Goal: Task Accomplishment & Management: Manage account settings

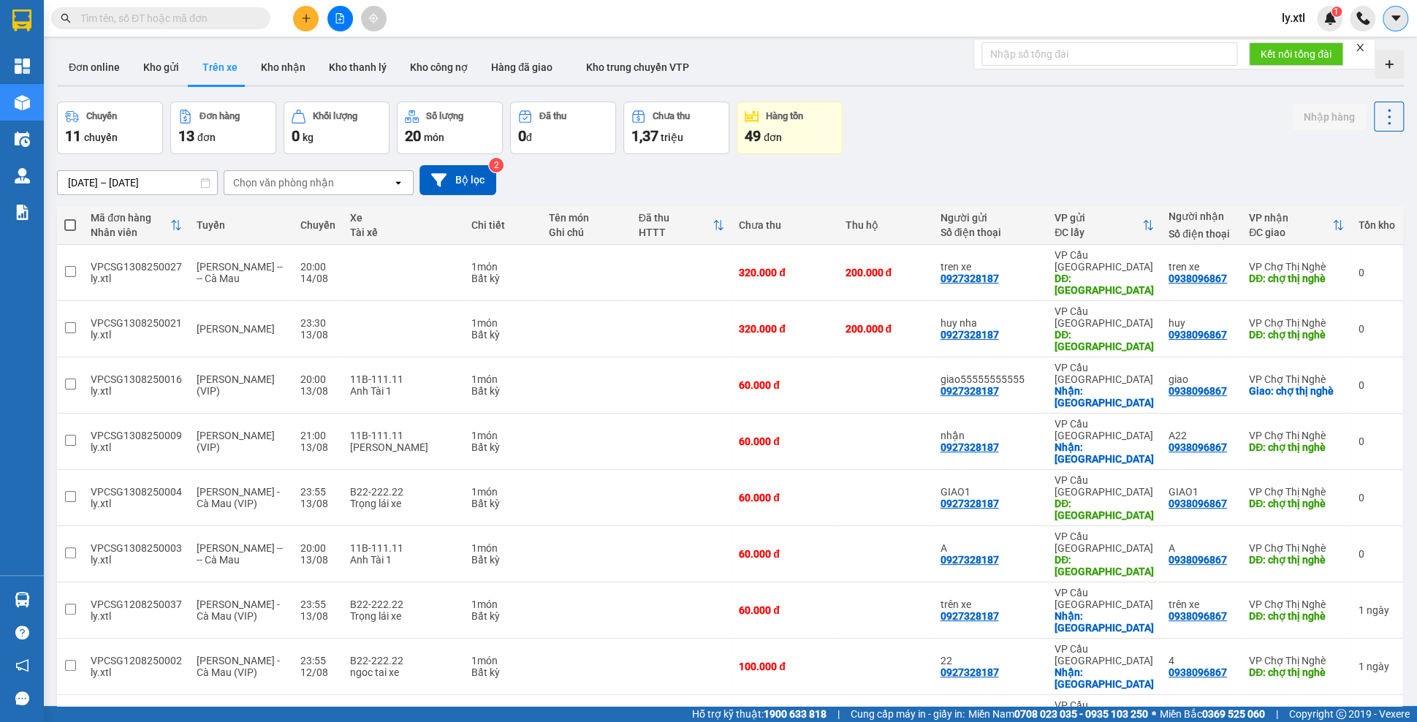
click at [1391, 23] on icon "caret-down" at bounding box center [1395, 18] width 13 height 13
click at [1337, 65] on div "Cấu hình nhà xe" at bounding box center [1345, 55] width 110 height 28
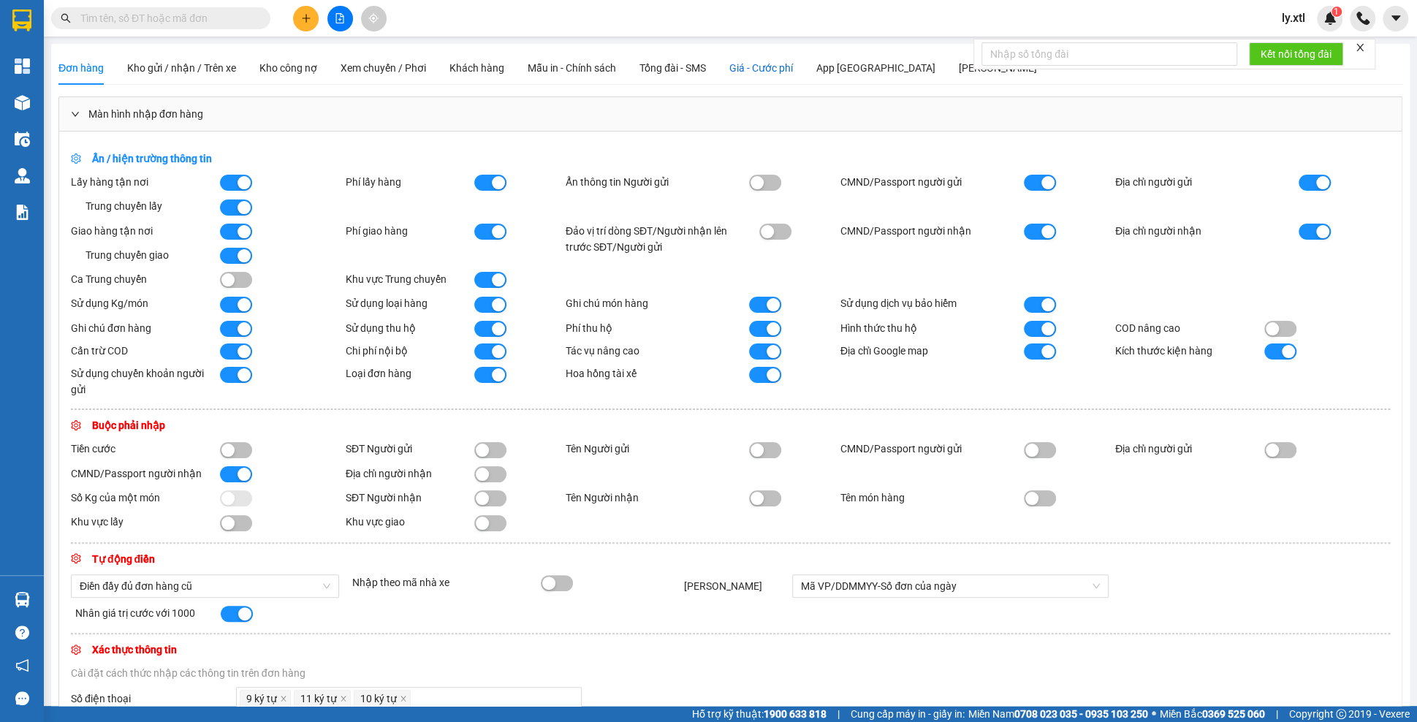
click at [793, 67] on span "Giá - Cước phí" at bounding box center [761, 68] width 64 height 12
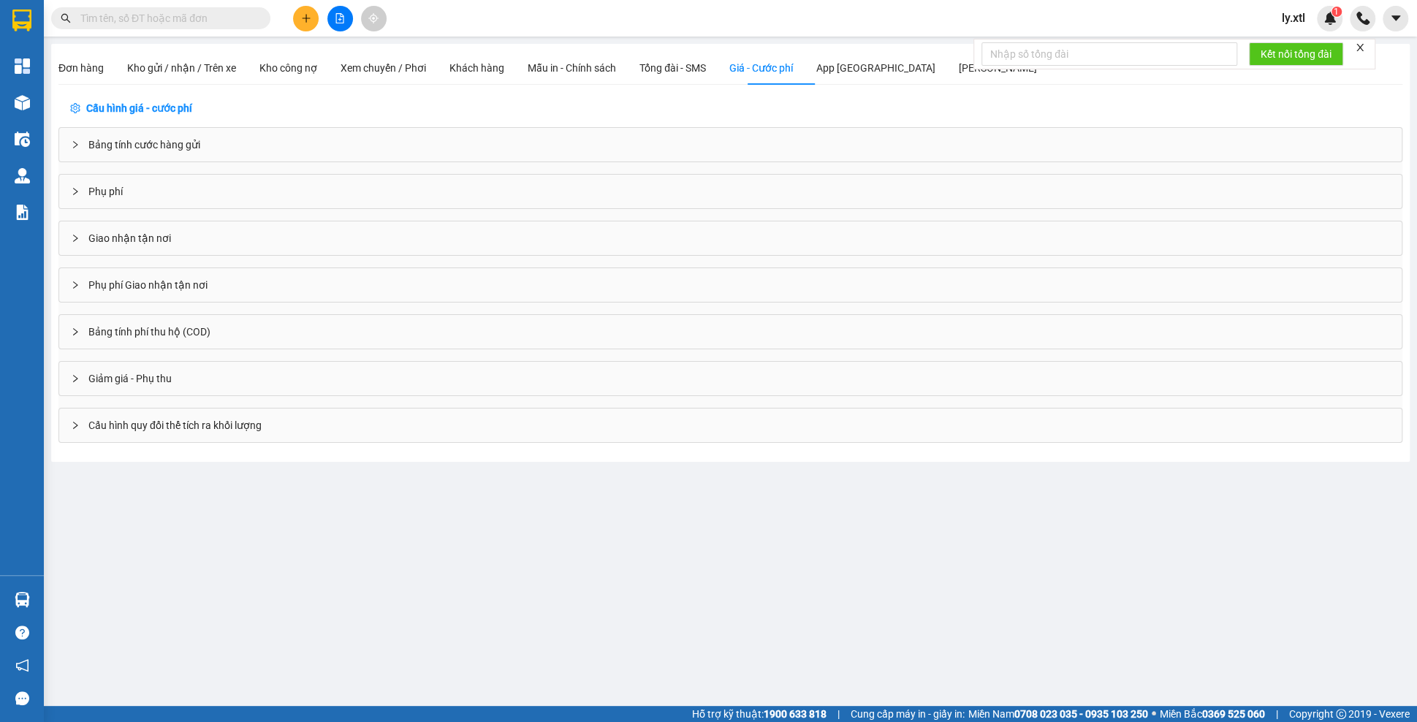
click at [114, 320] on div "Bảng tính phí thu hộ (COD)" at bounding box center [730, 332] width 1342 height 34
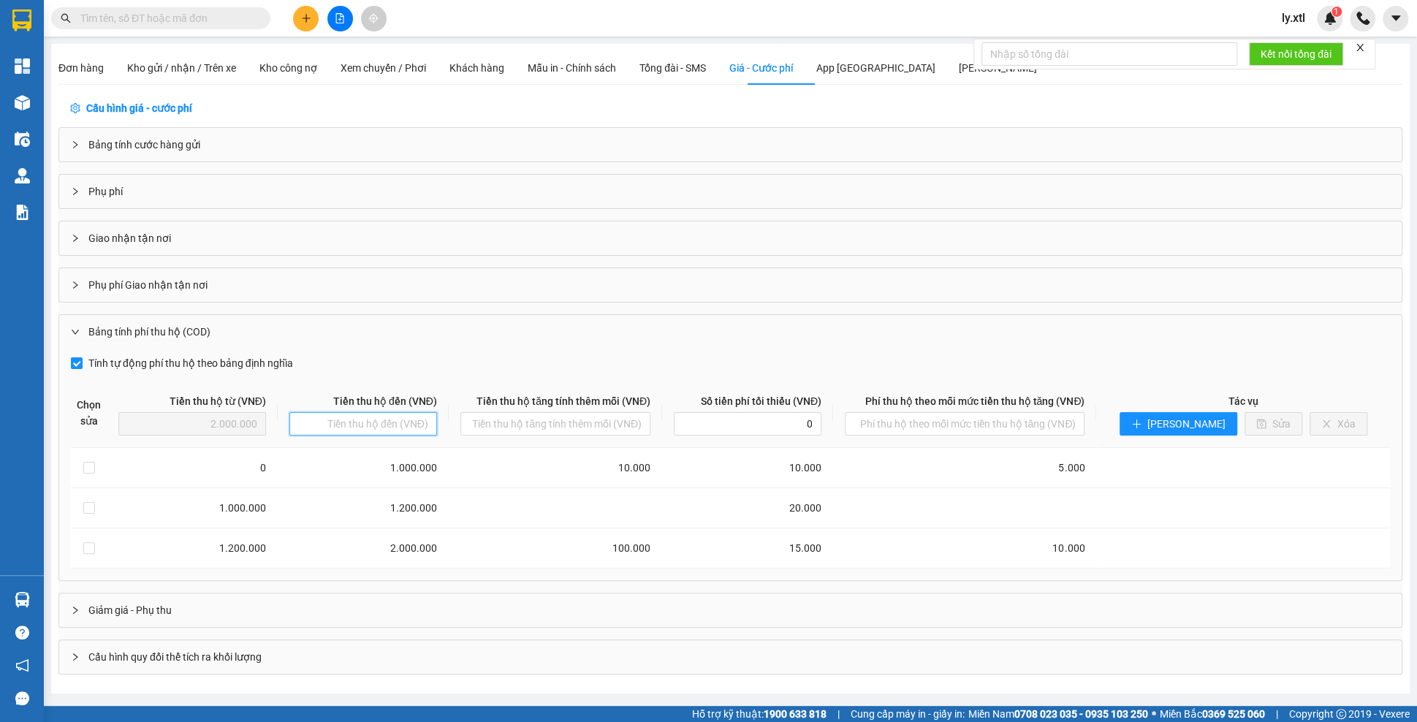
click at [346, 419] on input "text" at bounding box center [363, 423] width 148 height 23
type input "1"
click at [580, 426] on input "text" at bounding box center [555, 423] width 190 height 23
click at [376, 416] on input "2.000.000" at bounding box center [363, 423] width 148 height 23
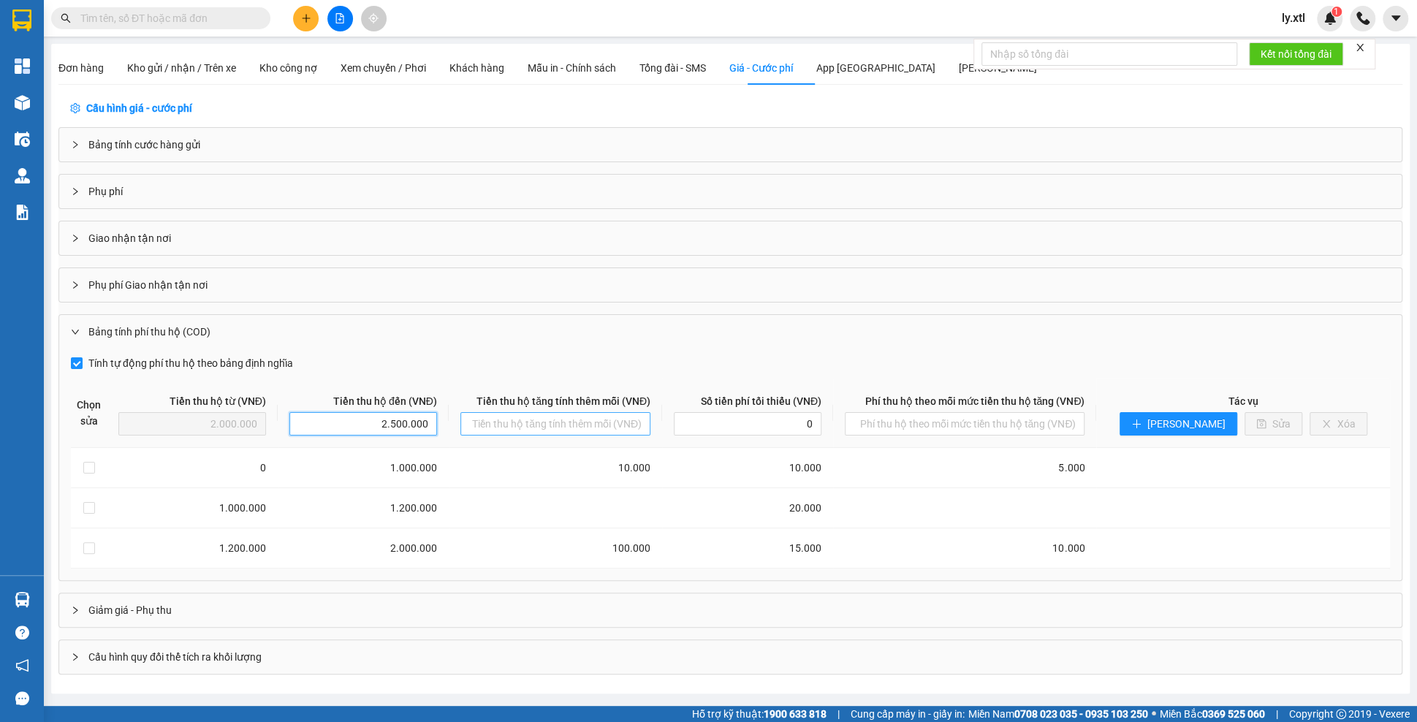
type input "2.500.000"
click at [618, 414] on input "text" at bounding box center [555, 423] width 190 height 23
type input "200.000"
click at [804, 415] on input "0" at bounding box center [748, 423] width 148 height 23
type input "30.000"
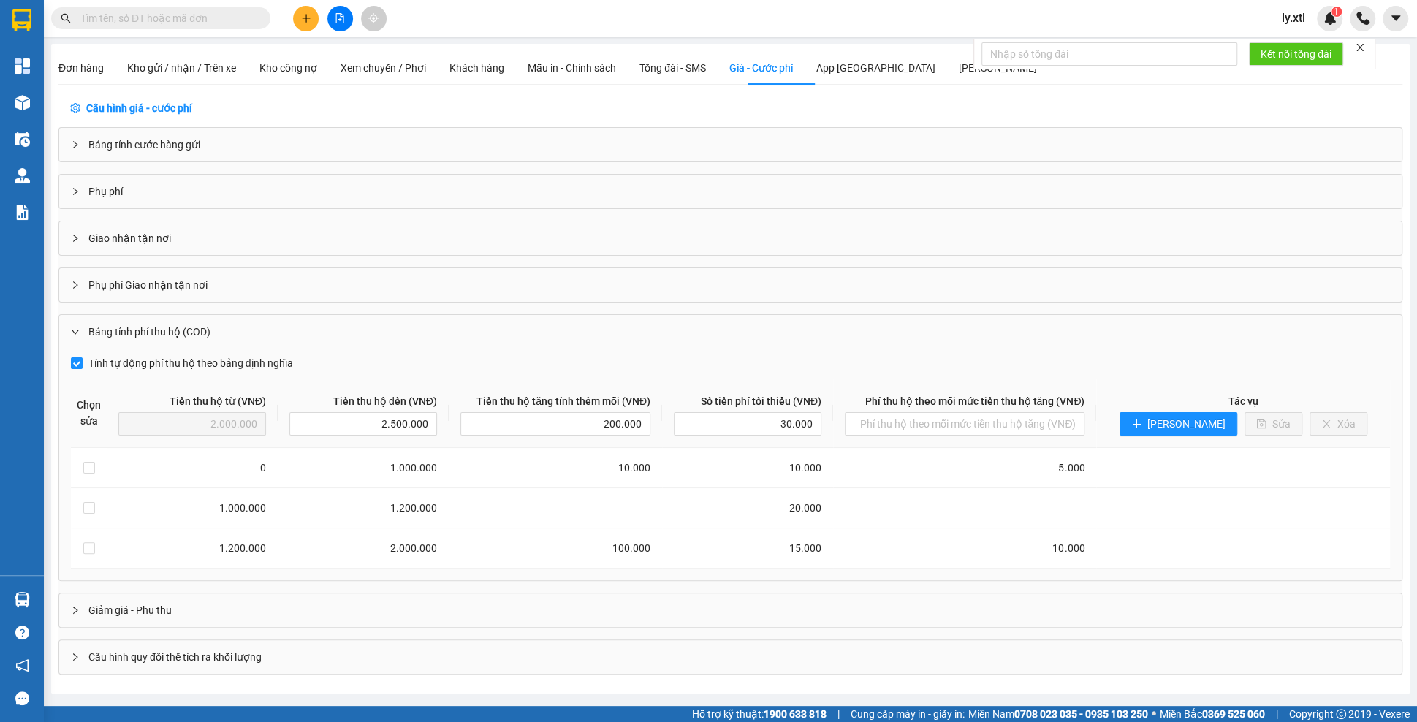
click at [846, 365] on div "Tính tự động phí thu hộ theo bảng định nghĩa" at bounding box center [730, 362] width 1319 height 20
click at [1084, 419] on input "text" at bounding box center [965, 423] width 240 height 23
click at [1212, 422] on span "[PERSON_NAME]" at bounding box center [1186, 424] width 78 height 16
type input "2.500.000"
type input "0"
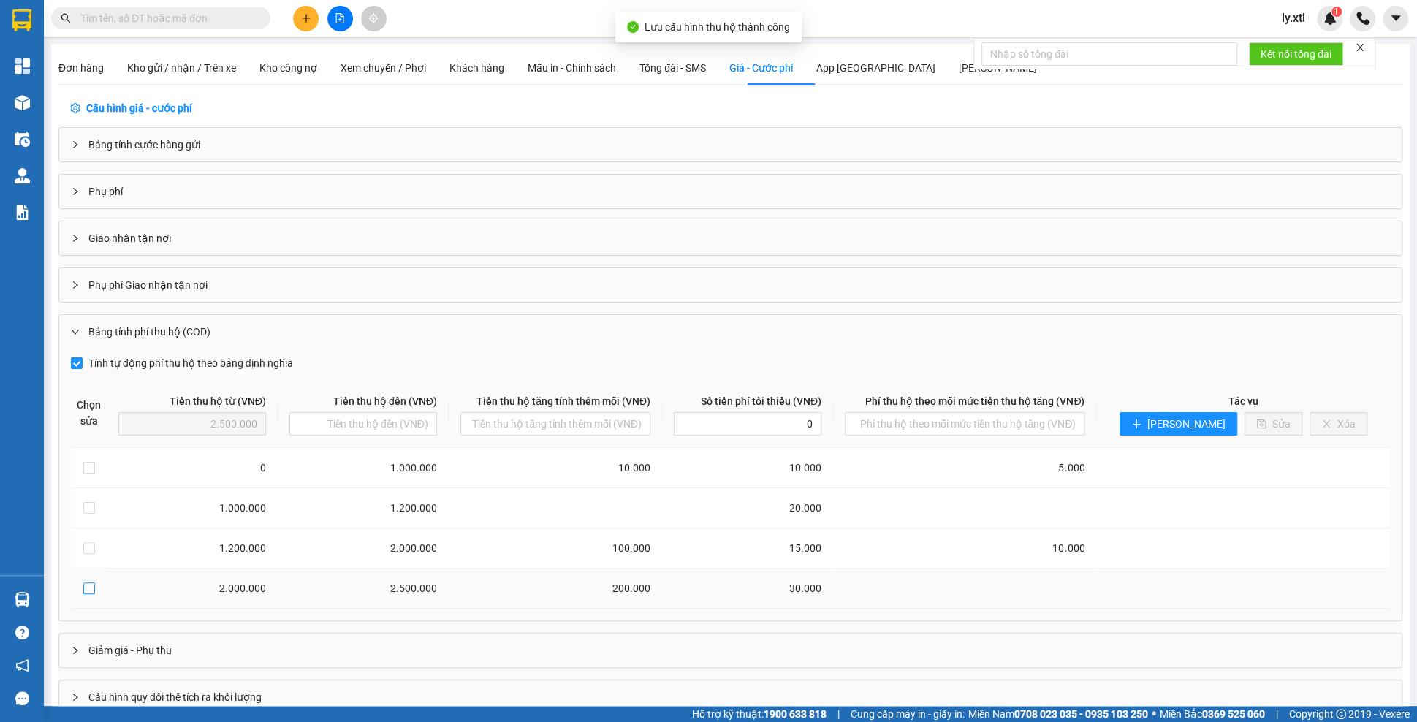
click at [94, 582] on input "checkbox" at bounding box center [89, 588] width 12 height 12
checkbox input "true"
type input "2.000.000"
type input "2.500.000"
type input "200.000"
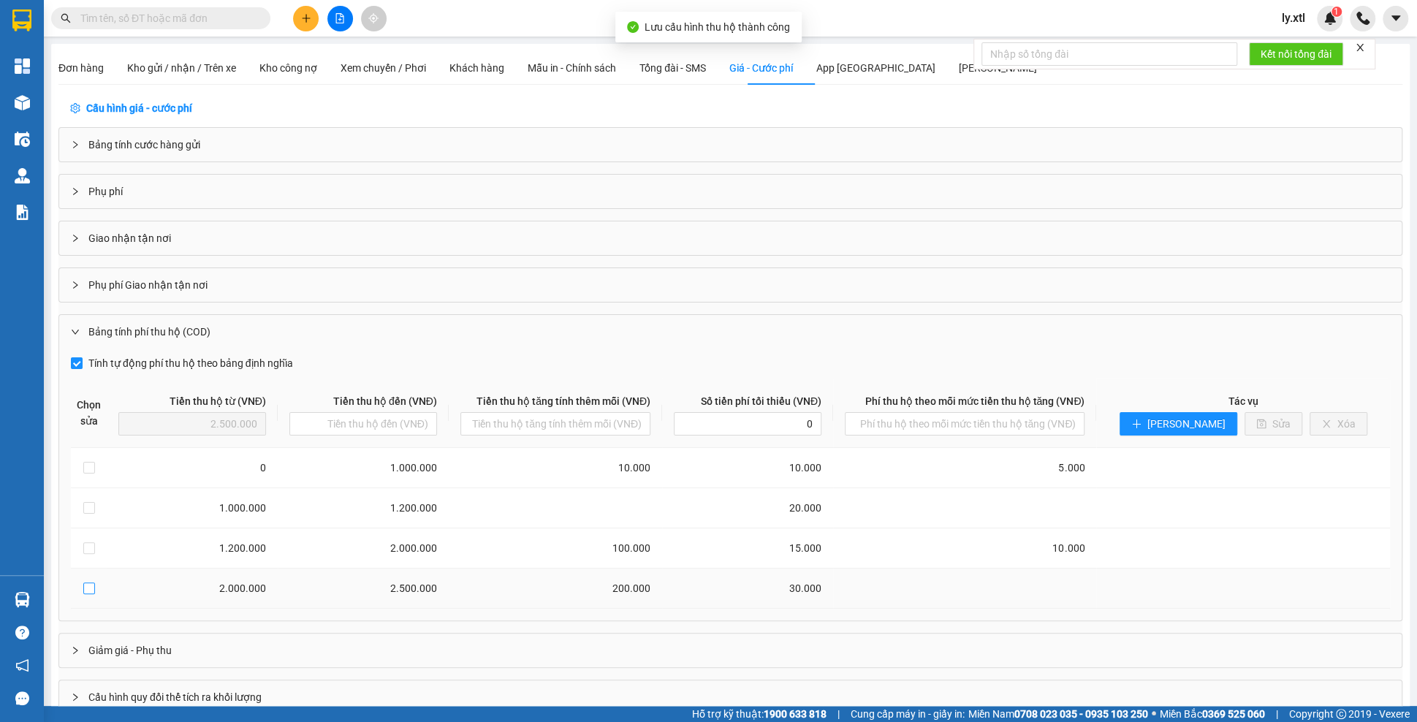
type input "30.000"
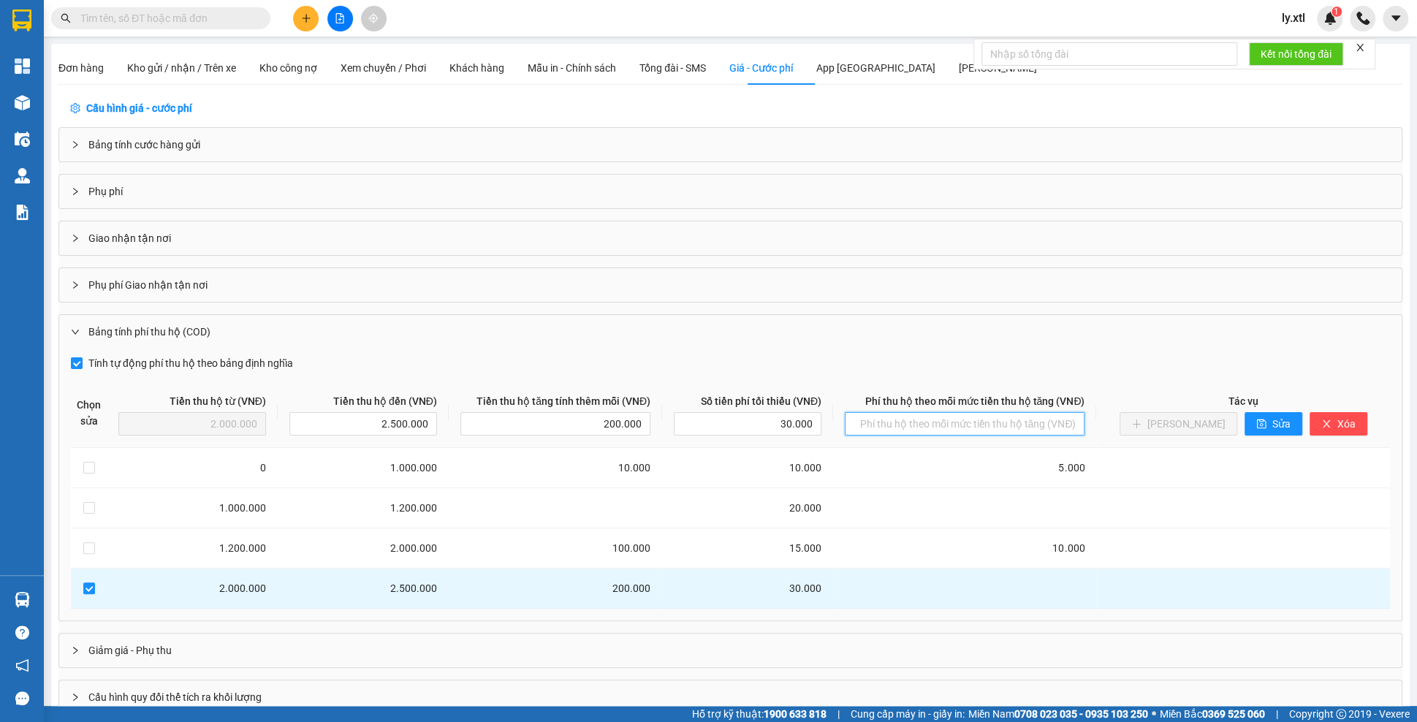
click at [937, 417] on input "text" at bounding box center [965, 423] width 240 height 23
click at [1060, 421] on input "15" at bounding box center [965, 423] width 240 height 23
click at [1079, 420] on input "15" at bounding box center [965, 423] width 240 height 23
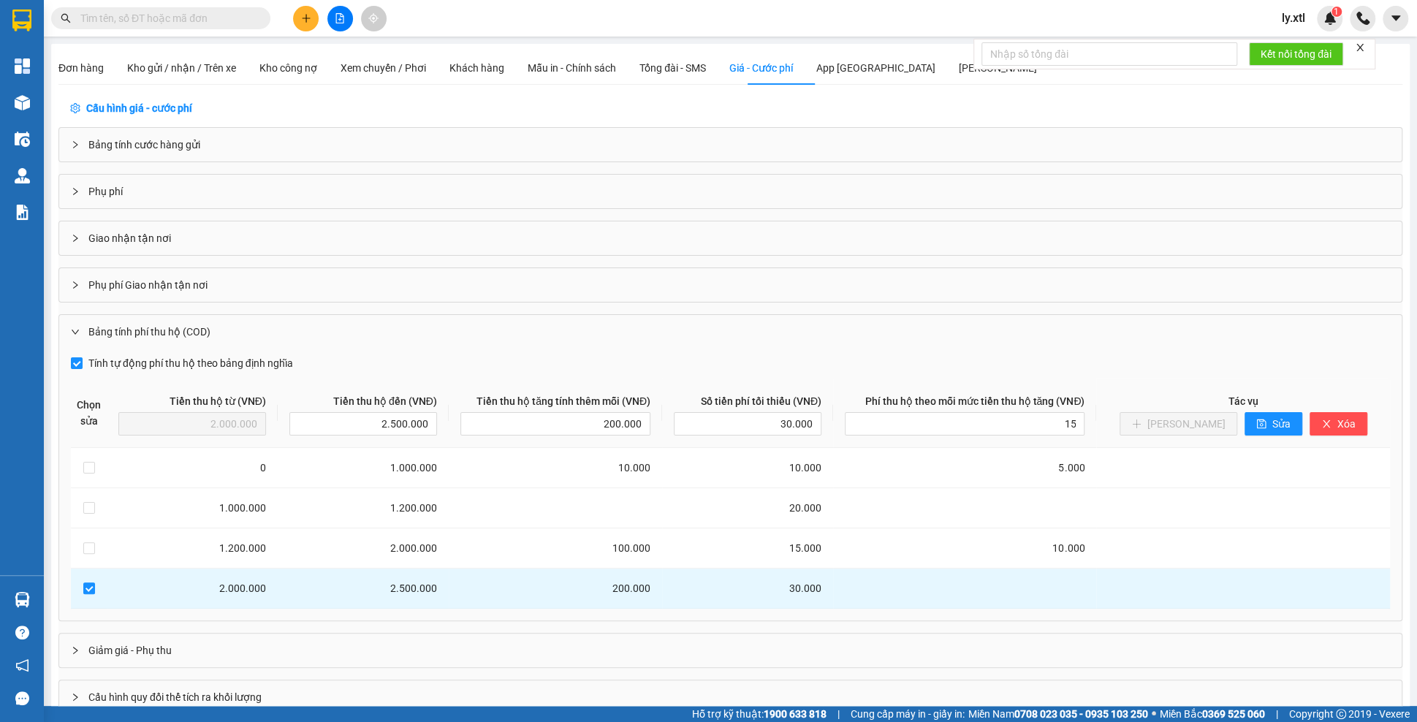
type input "15.000"
click at [1060, 379] on th "Phí thu hộ theo mỗi mức tiền thu hộ tăng (VNĐ) 15.000" at bounding box center [964, 413] width 263 height 69
click at [1256, 422] on icon "save" at bounding box center [1261, 424] width 10 height 10
type input "2.500.000"
type input "0"
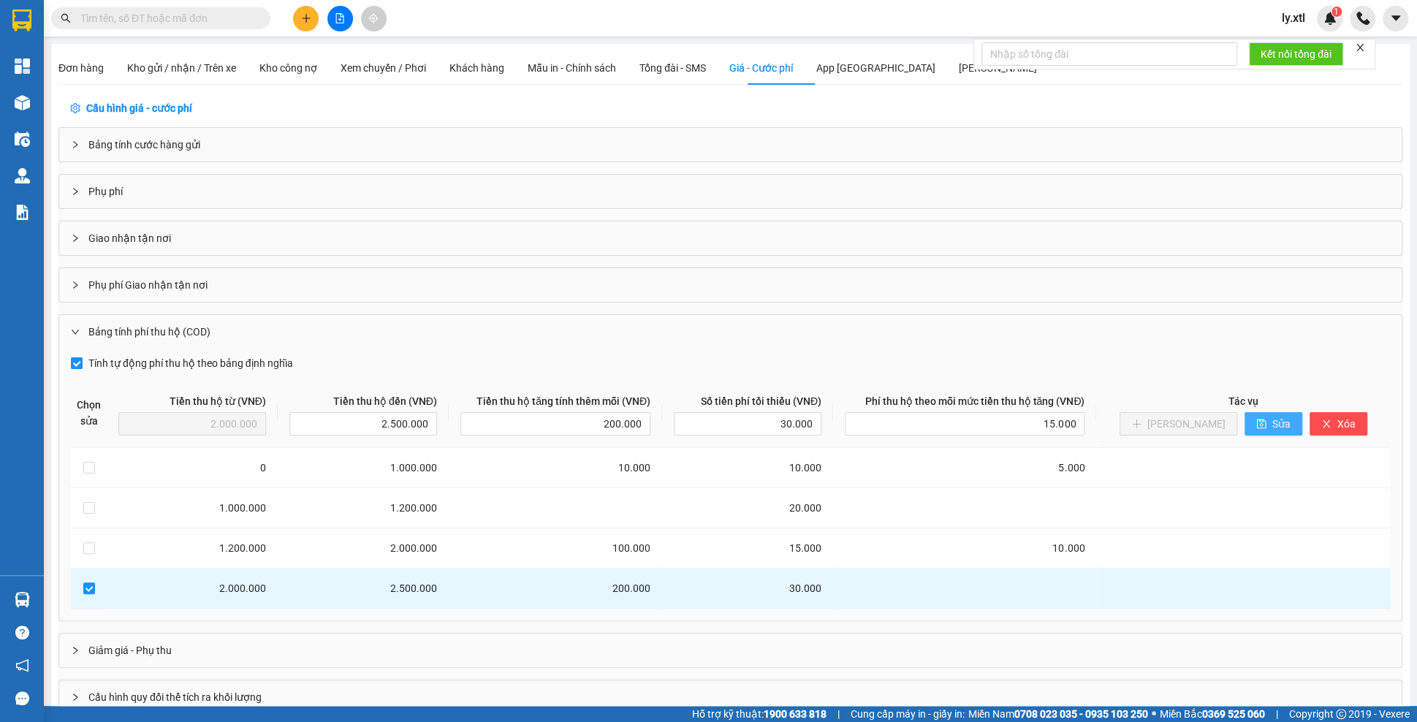
checkbox input "false"
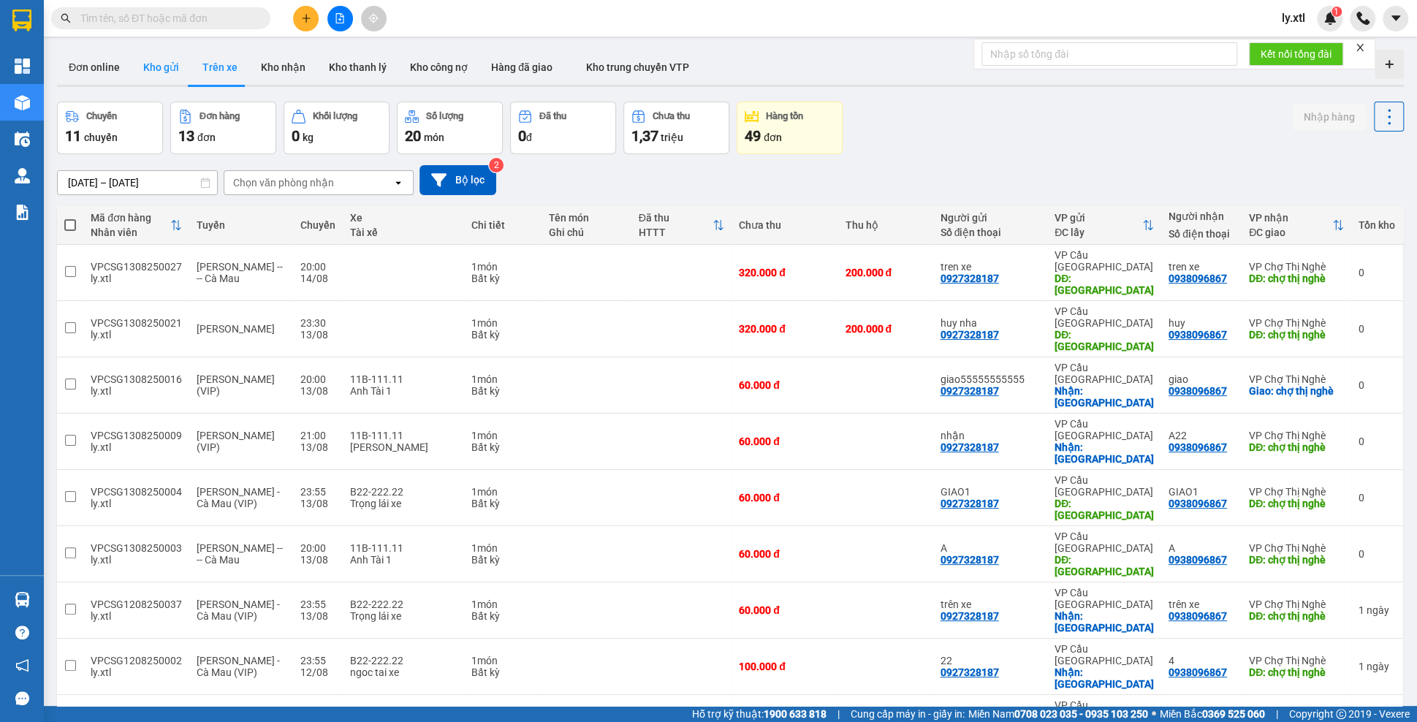
click at [175, 69] on button "Kho gửi" at bounding box center [161, 67] width 59 height 35
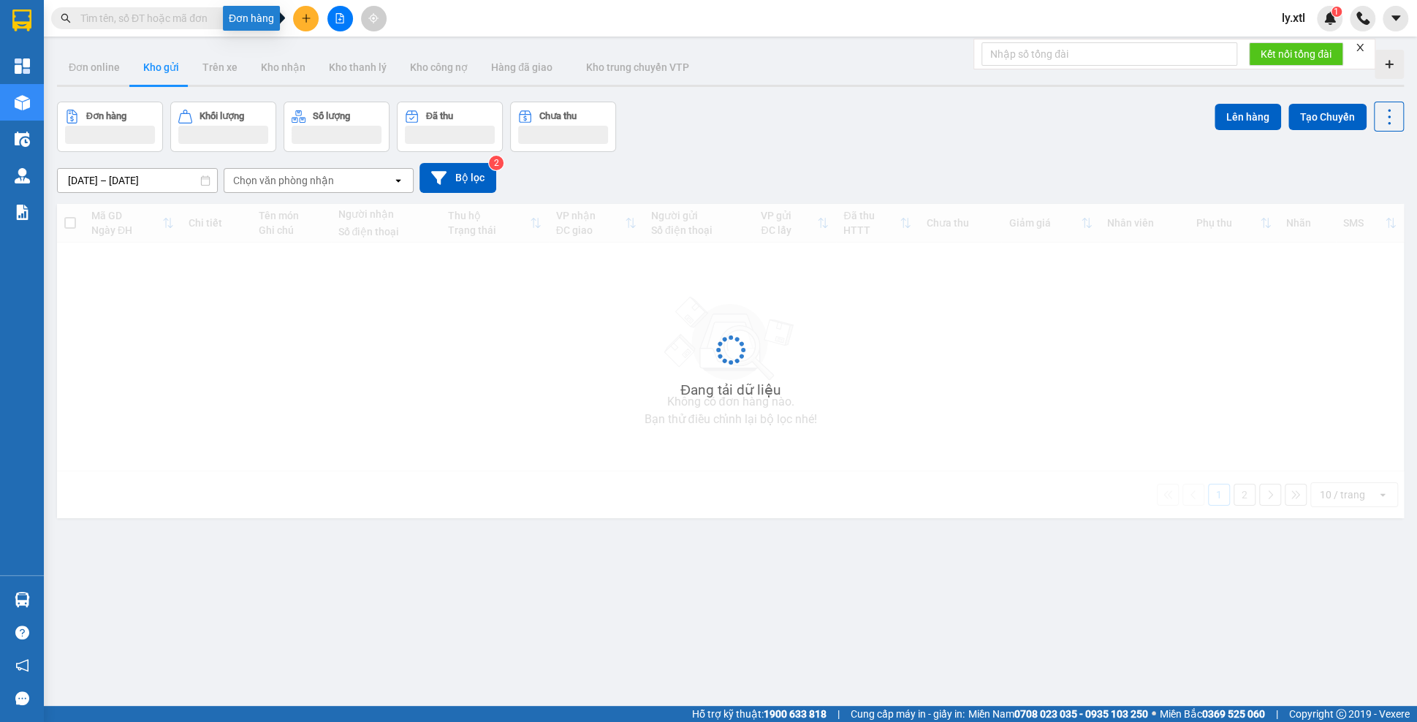
click at [305, 12] on button at bounding box center [306, 19] width 26 height 26
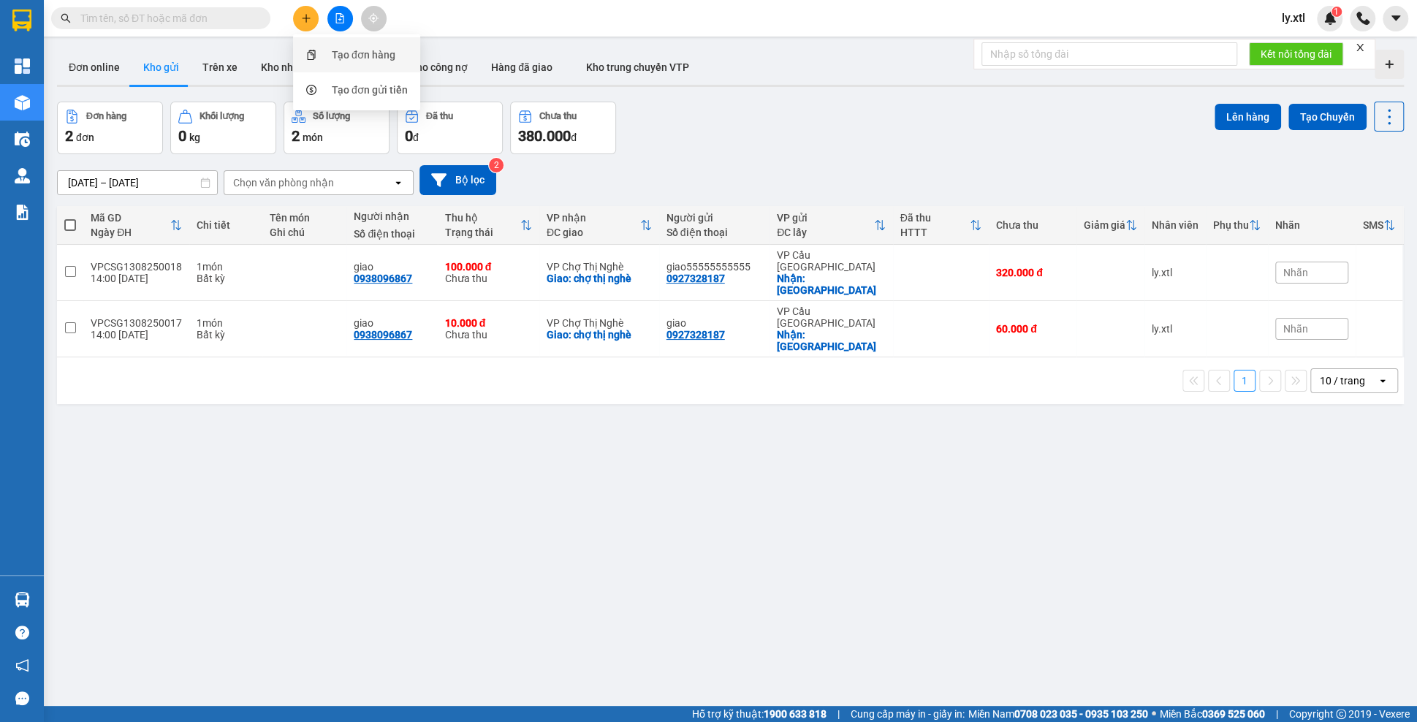
click at [399, 58] on div "Tạo đơn hàng" at bounding box center [357, 55] width 110 height 28
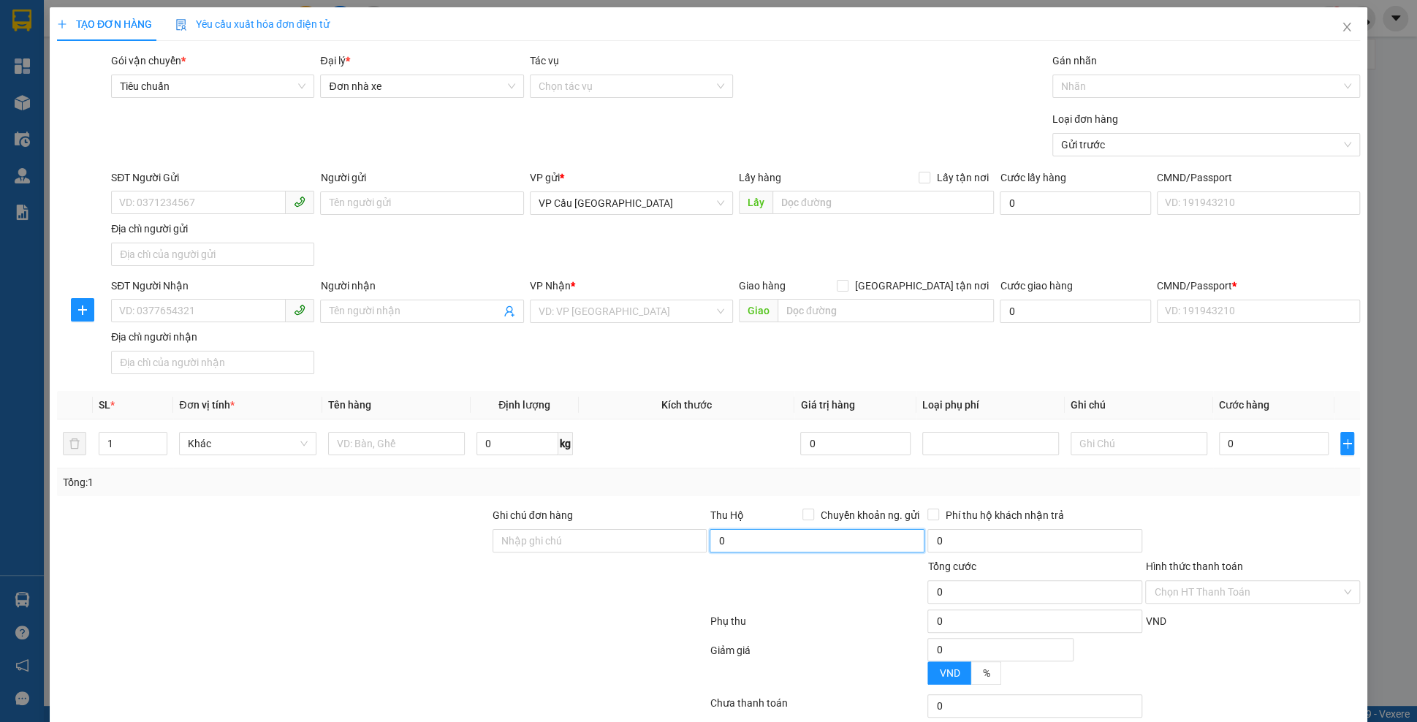
click at [786, 544] on input "0" at bounding box center [817, 540] width 215 height 23
type input "700.000"
type input "360.000"
click at [606, 627] on div at bounding box center [382, 623] width 653 height 29
click at [824, 531] on input "700.000" at bounding box center [817, 540] width 215 height 23
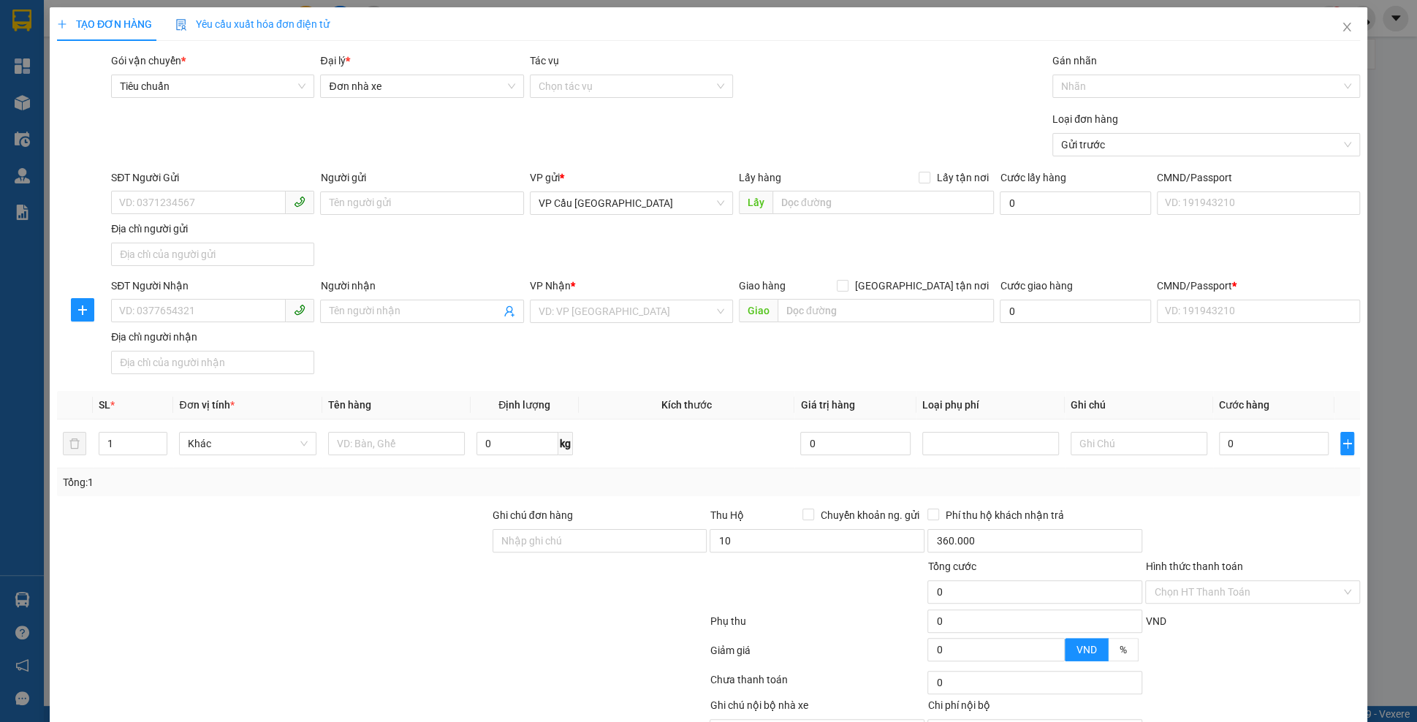
type input "10.000"
type input "15.000"
click at [770, 507] on div "Thu Hộ Chuyển khoản ng. gửi" at bounding box center [817, 515] width 215 height 16
click at [899, 544] on input "10.000" at bounding box center [817, 540] width 215 height 23
type input "700.000"
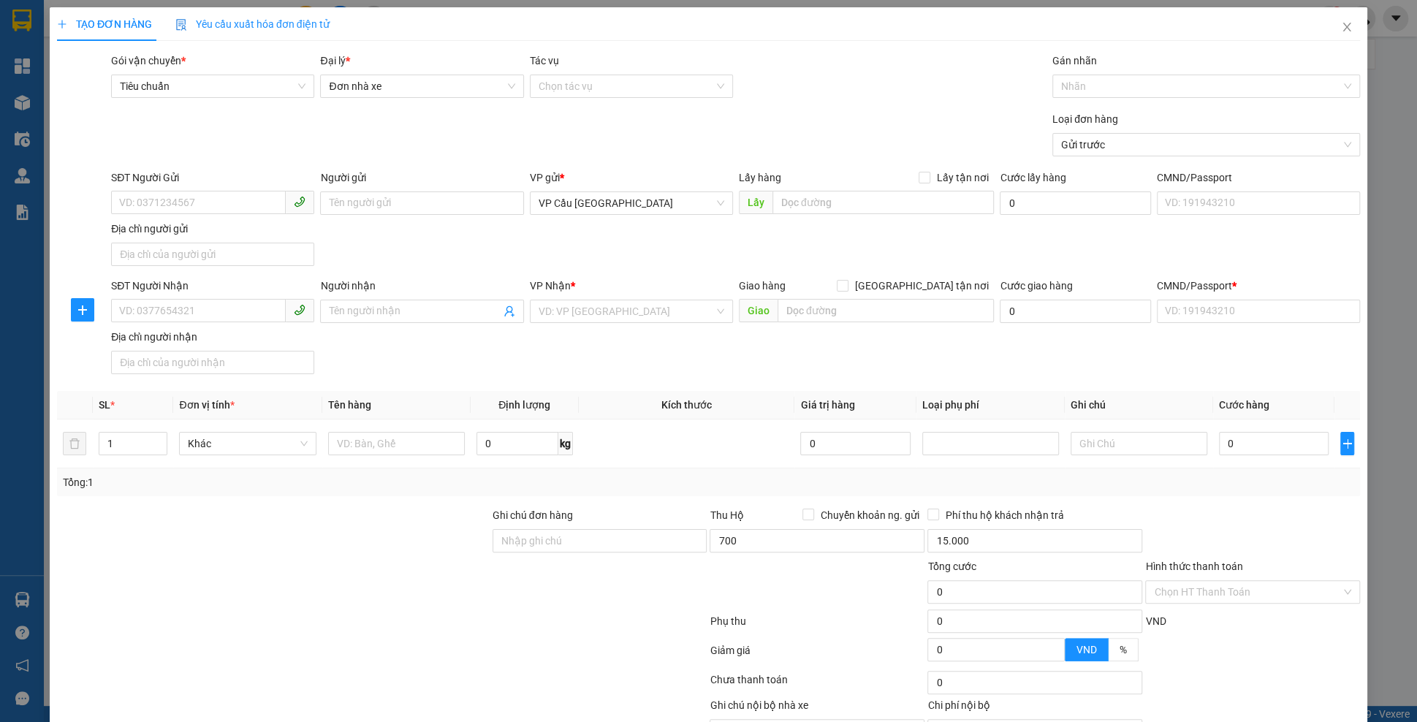
type input "360.000"
click at [816, 476] on div "Tổng: 1" at bounding box center [708, 482] width 1291 height 16
click at [1038, 543] on input "360.000" at bounding box center [1034, 540] width 215 height 23
click at [842, 533] on input "700.000" at bounding box center [817, 540] width 215 height 23
type input "5.000"
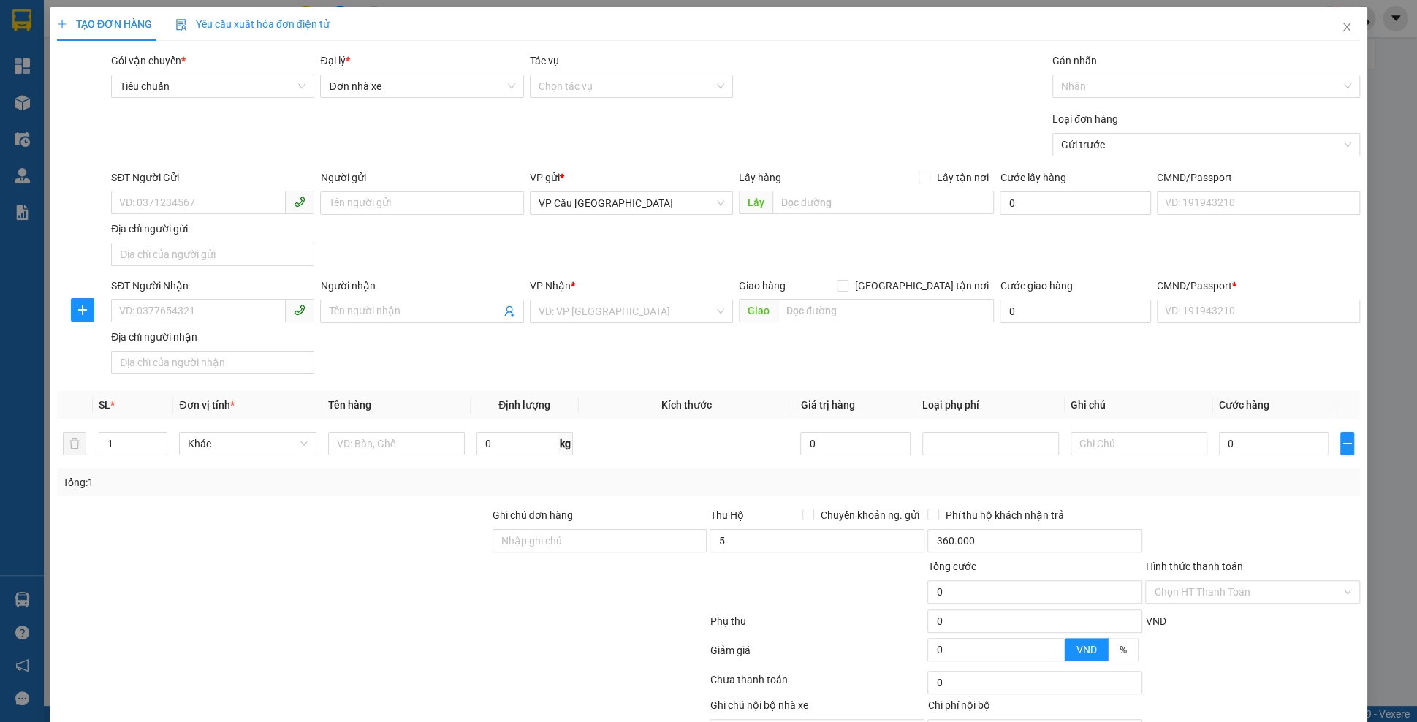
type input "10.000"
click at [708, 476] on div "Tổng: 1" at bounding box center [708, 482] width 1291 height 16
click at [799, 539] on input "5.000" at bounding box center [817, 540] width 215 height 23
type input "1.100.000"
type input "20.000"
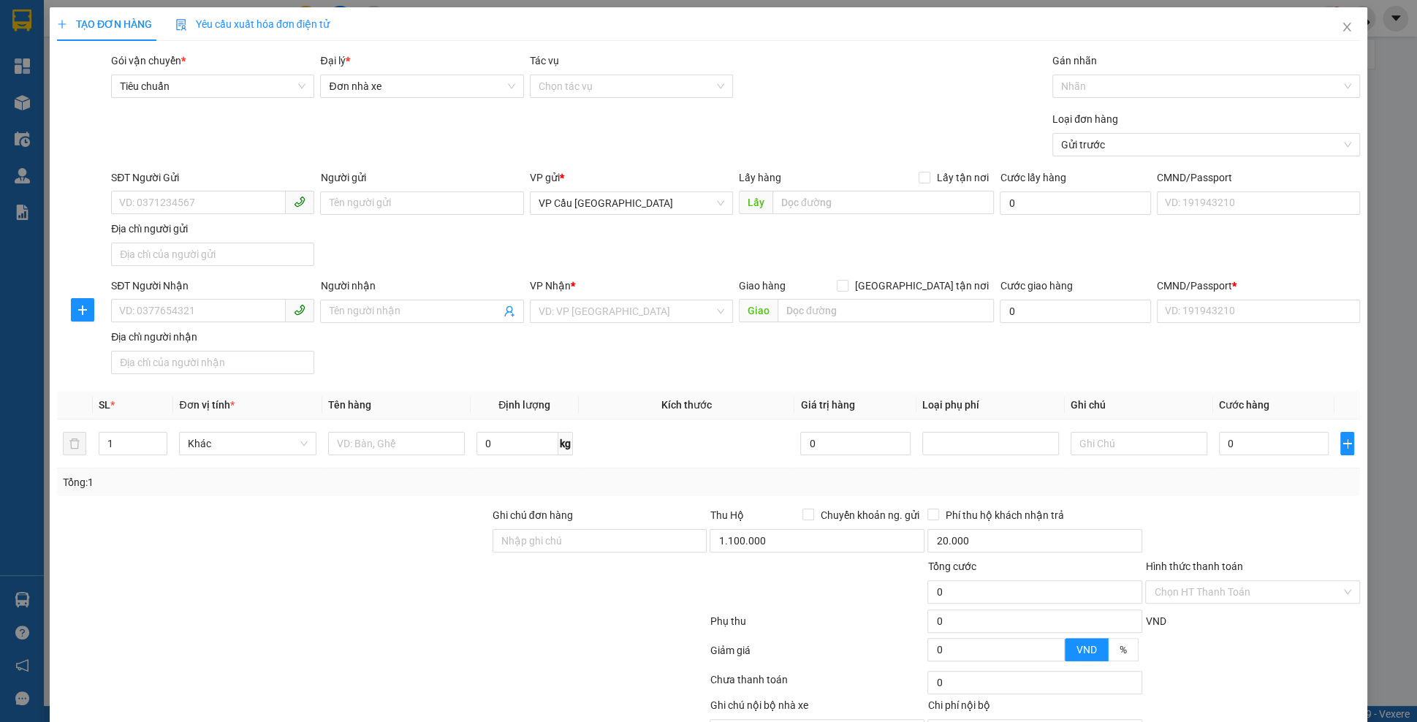
click at [759, 499] on div "Transit Pickup Surcharge Ids Transit Deliver Surcharge Ids Transit Deliver Surc…" at bounding box center [708, 415] width 1303 height 724
click at [821, 542] on input "1.100.000" at bounding box center [817, 540] width 215 height 23
type input "1.500.000"
type input "45.000"
click at [705, 462] on td at bounding box center [687, 443] width 216 height 49
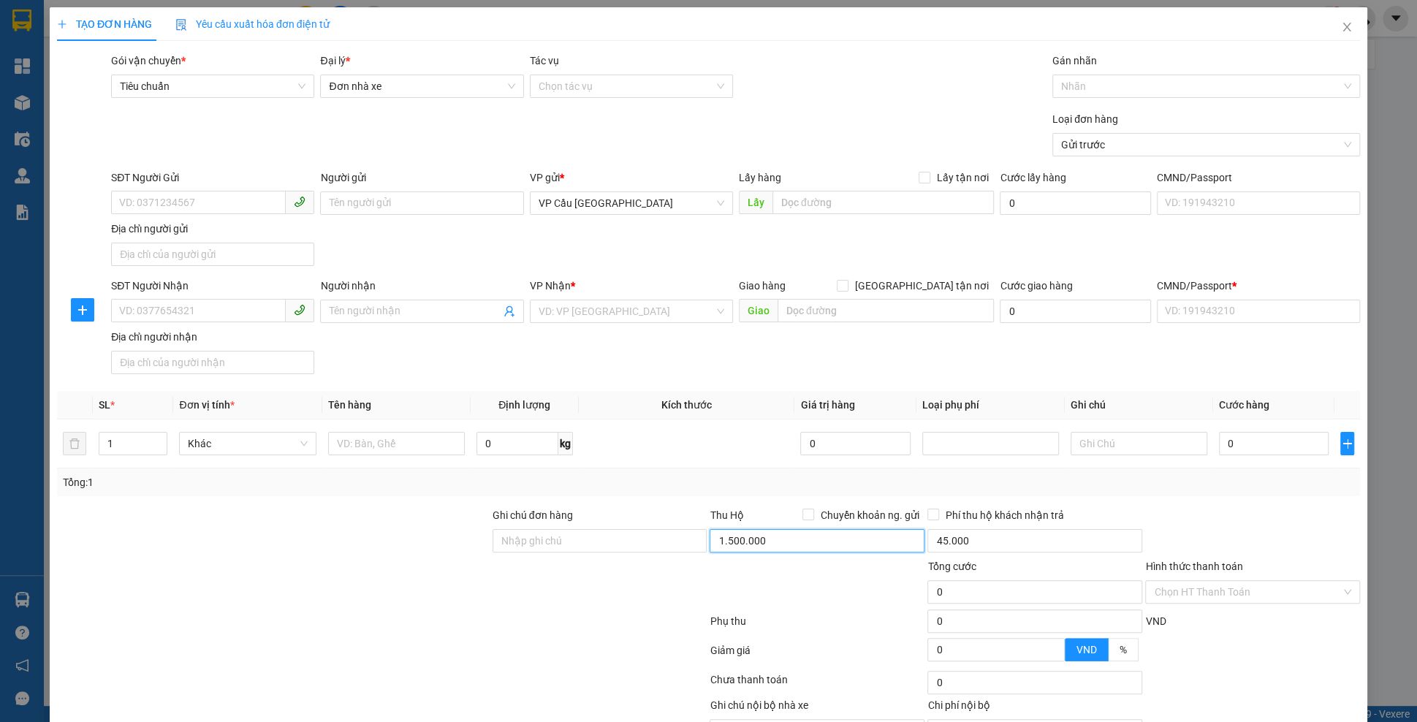
click at [742, 535] on input "1.500.000" at bounding box center [817, 540] width 215 height 23
type input "1.300.000"
type input "25.000"
click at [750, 462] on td at bounding box center [687, 443] width 216 height 49
click at [792, 539] on input "1.300.000" at bounding box center [817, 540] width 215 height 23
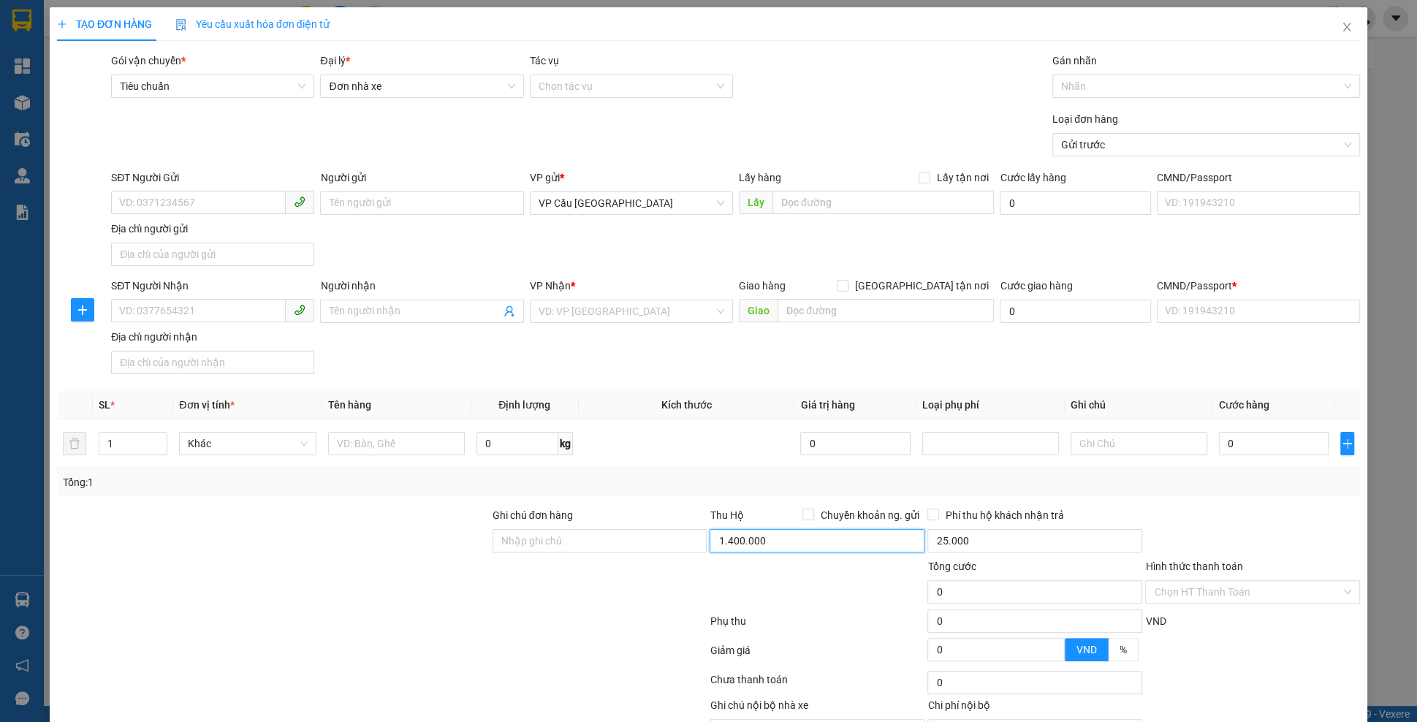
type input "1.400.000"
type input "35.000"
click at [761, 478] on div "Tổng: 1" at bounding box center [708, 482] width 1291 height 16
click at [780, 552] on div "1.400.000" at bounding box center [817, 543] width 215 height 29
click at [778, 545] on input "1.400.000" at bounding box center [817, 540] width 215 height 23
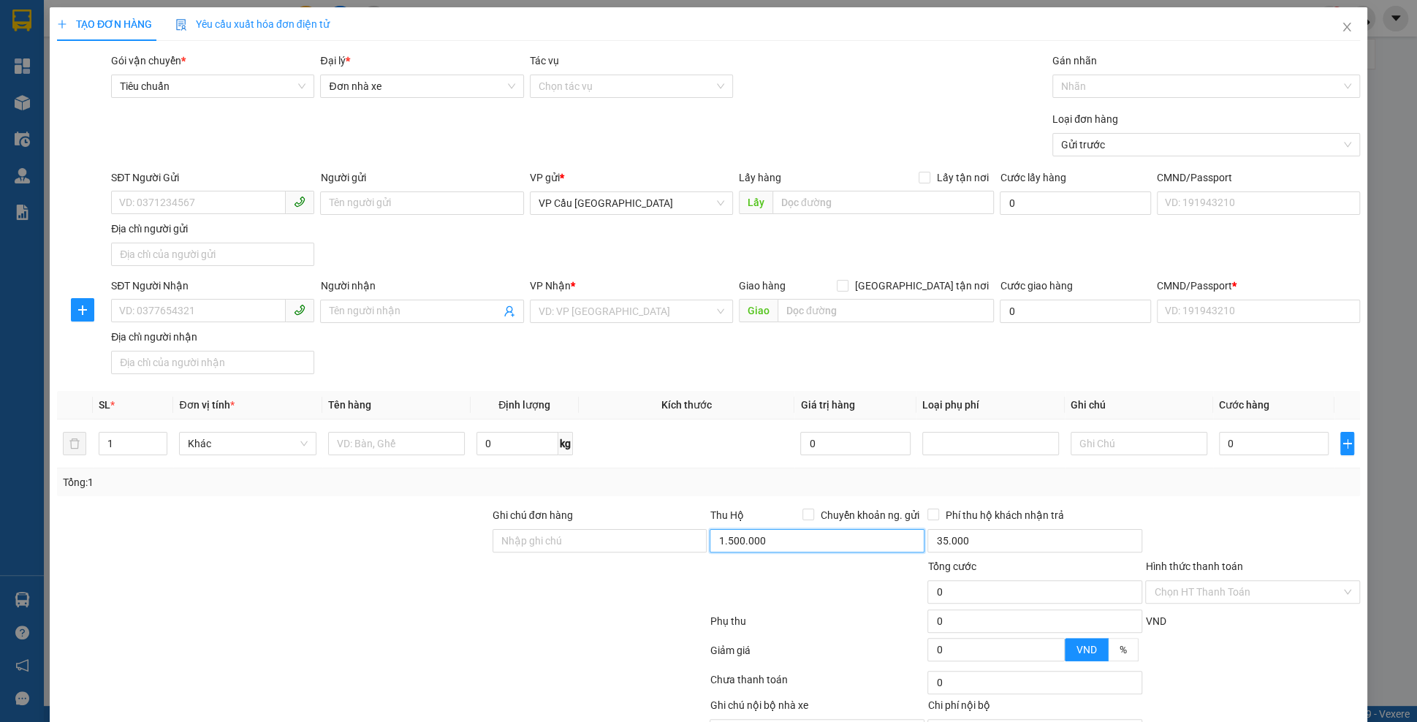
type input "1.500.000"
type input "45.000"
click at [758, 475] on div "Tổng: 1" at bounding box center [708, 482] width 1291 height 16
click at [806, 535] on input "1.500.000" at bounding box center [817, 540] width 215 height 23
type input "1.300.000"
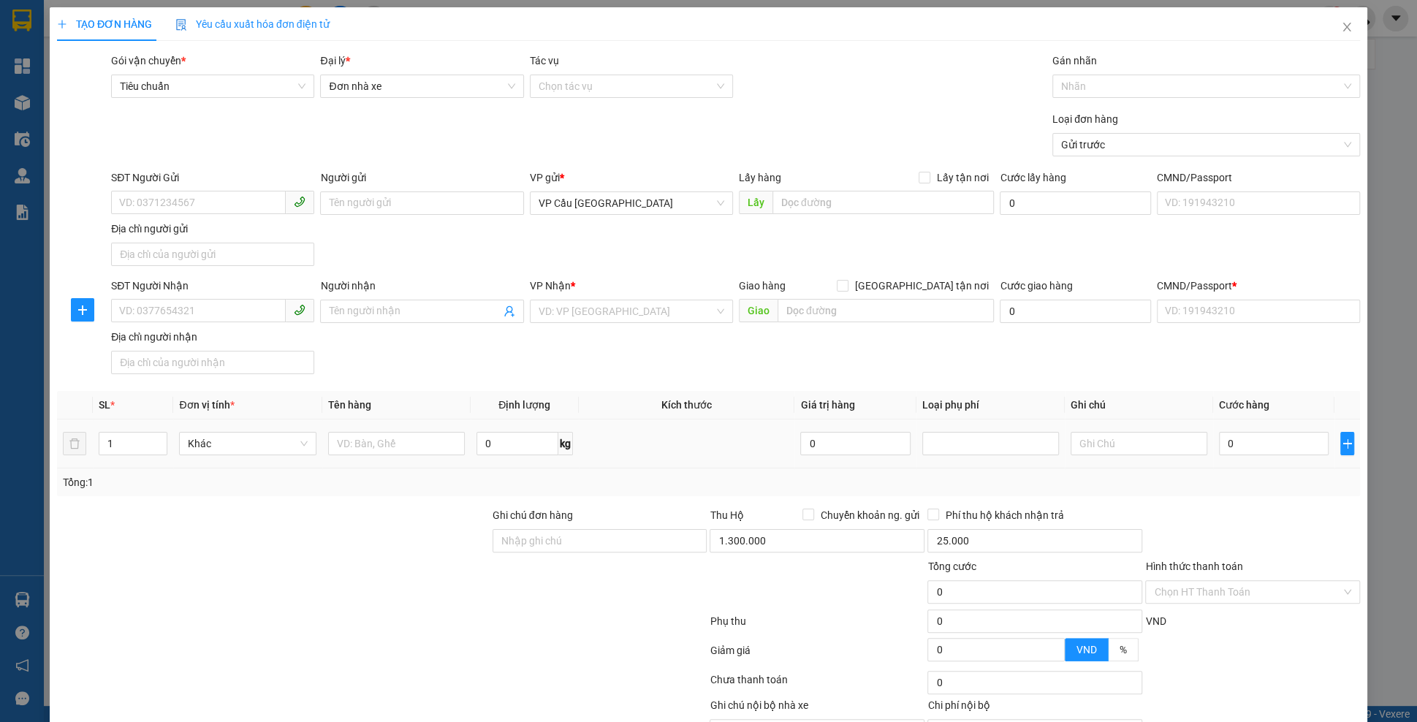
click at [749, 420] on td at bounding box center [687, 443] width 216 height 49
click at [1008, 533] on input "25.000" at bounding box center [1034, 540] width 215 height 23
type input "1.400.000"
click at [824, 492] on div "Tổng: 1" at bounding box center [708, 482] width 1303 height 28
click at [840, 508] on span "Chuyển khoản ng. gửi" at bounding box center [869, 515] width 110 height 16
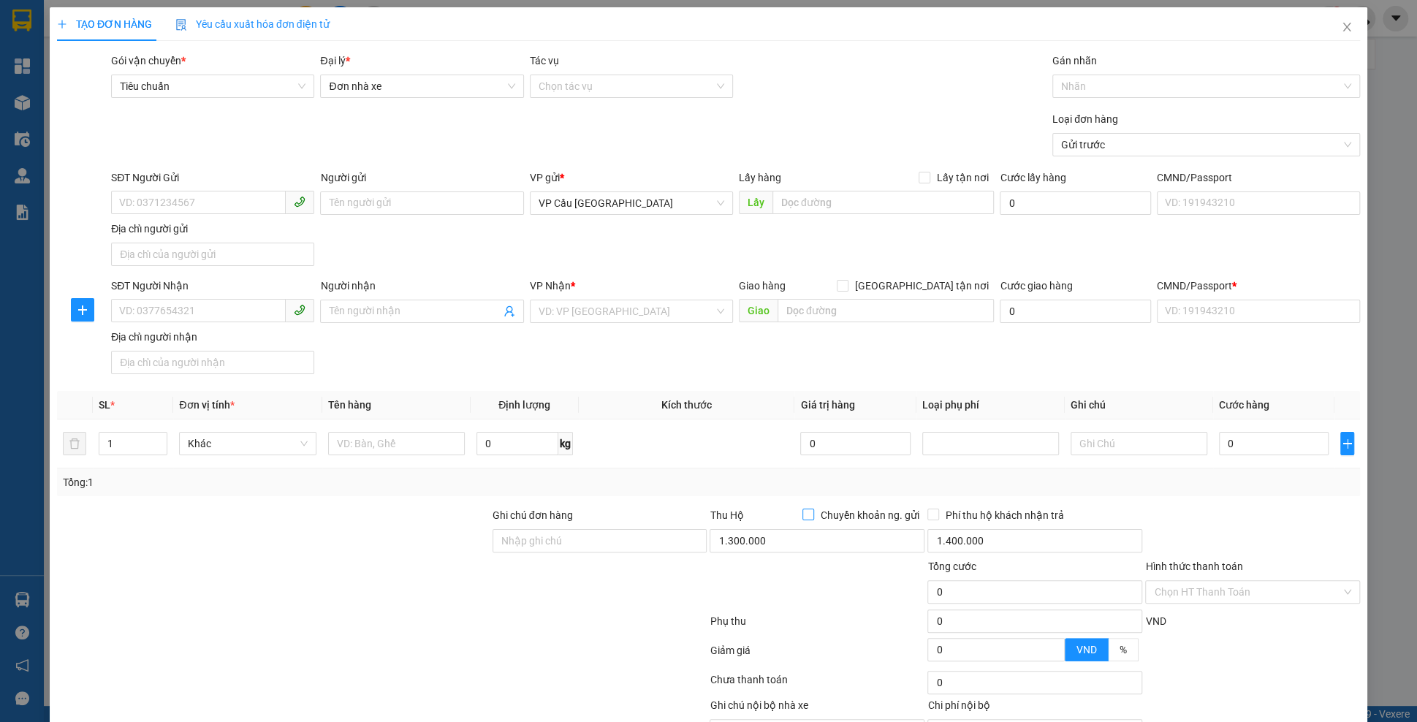
click at [813, 509] on input "Chuyển khoản ng. gửi" at bounding box center [807, 514] width 10 height 10
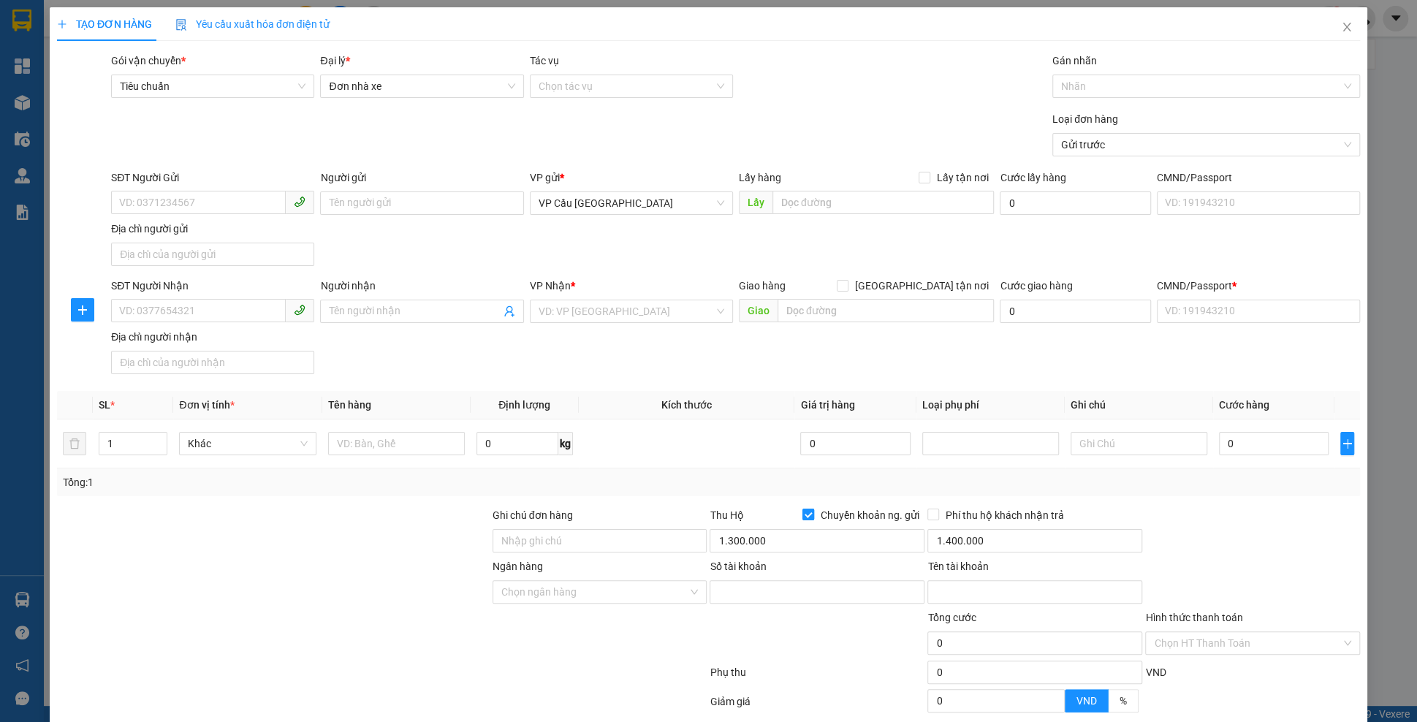
click at [802, 517] on input "Chuyển khoản ng. gửi" at bounding box center [807, 514] width 10 height 10
checkbox input "false"
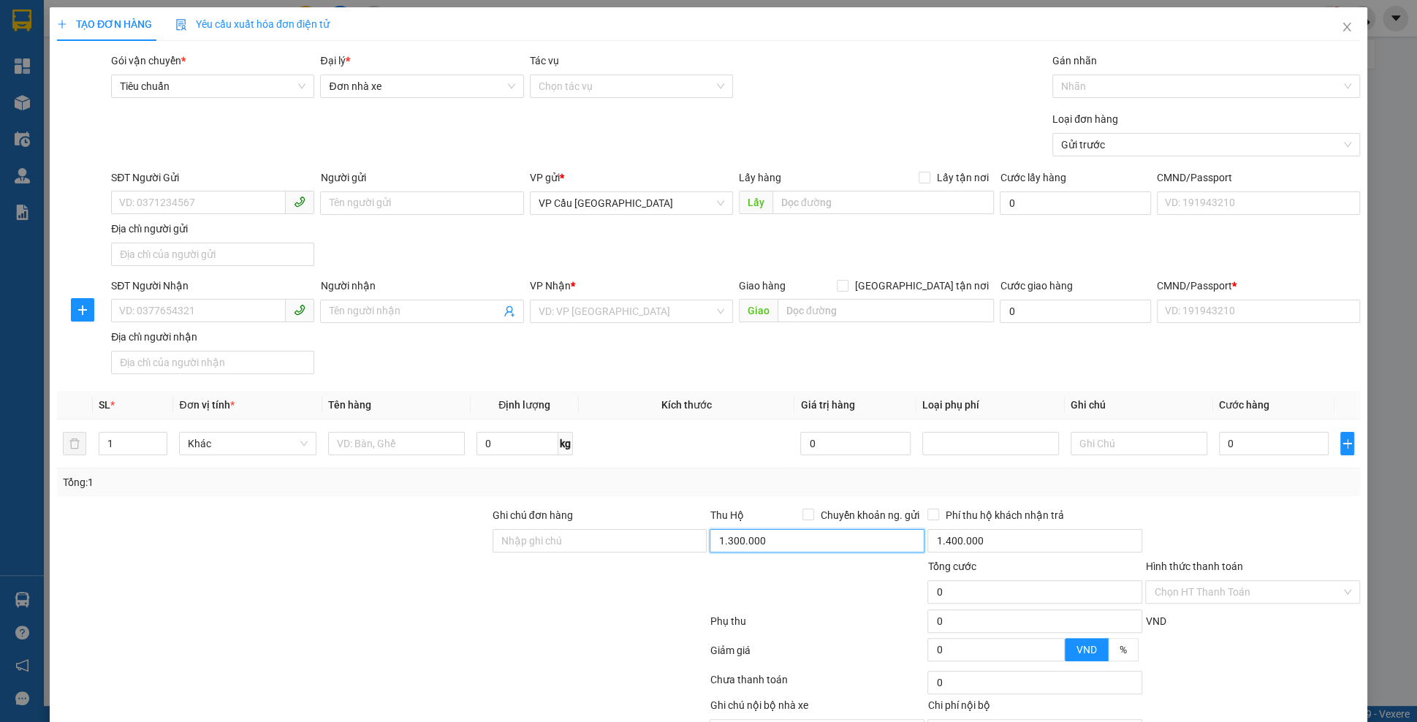
click at [794, 532] on input "1.300.000" at bounding box center [817, 540] width 215 height 23
type input "1.400.000"
type input "35.000"
click at [761, 462] on td at bounding box center [687, 443] width 216 height 49
click at [767, 539] on input "1.400.000" at bounding box center [817, 540] width 215 height 23
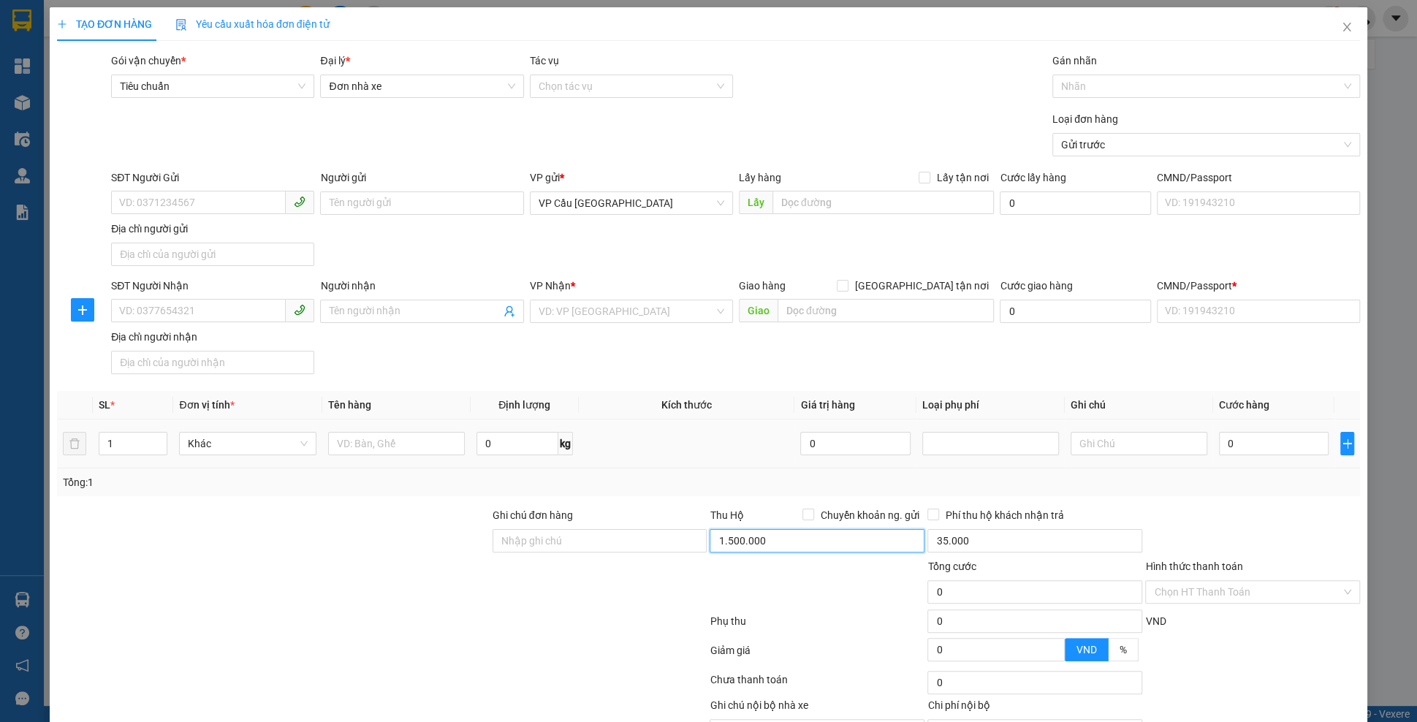
type input "1.500.000"
type input "45.000"
click at [745, 439] on td at bounding box center [687, 443] width 216 height 49
click at [773, 430] on td at bounding box center [687, 443] width 216 height 49
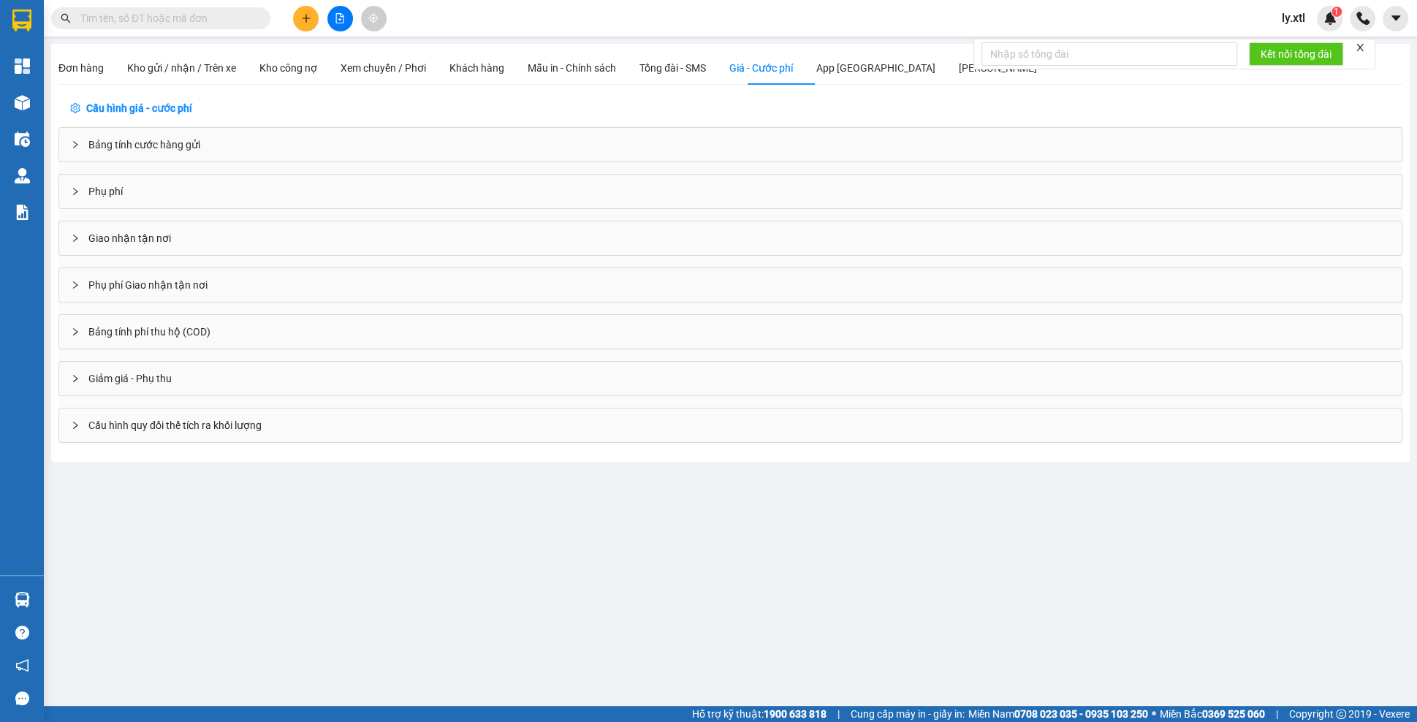
click at [278, 324] on div "Bảng tính phí thu hộ (COD)" at bounding box center [730, 332] width 1342 height 34
click at [232, 328] on div "Bảng tính phí thu hộ (COD)" at bounding box center [730, 332] width 1342 height 34
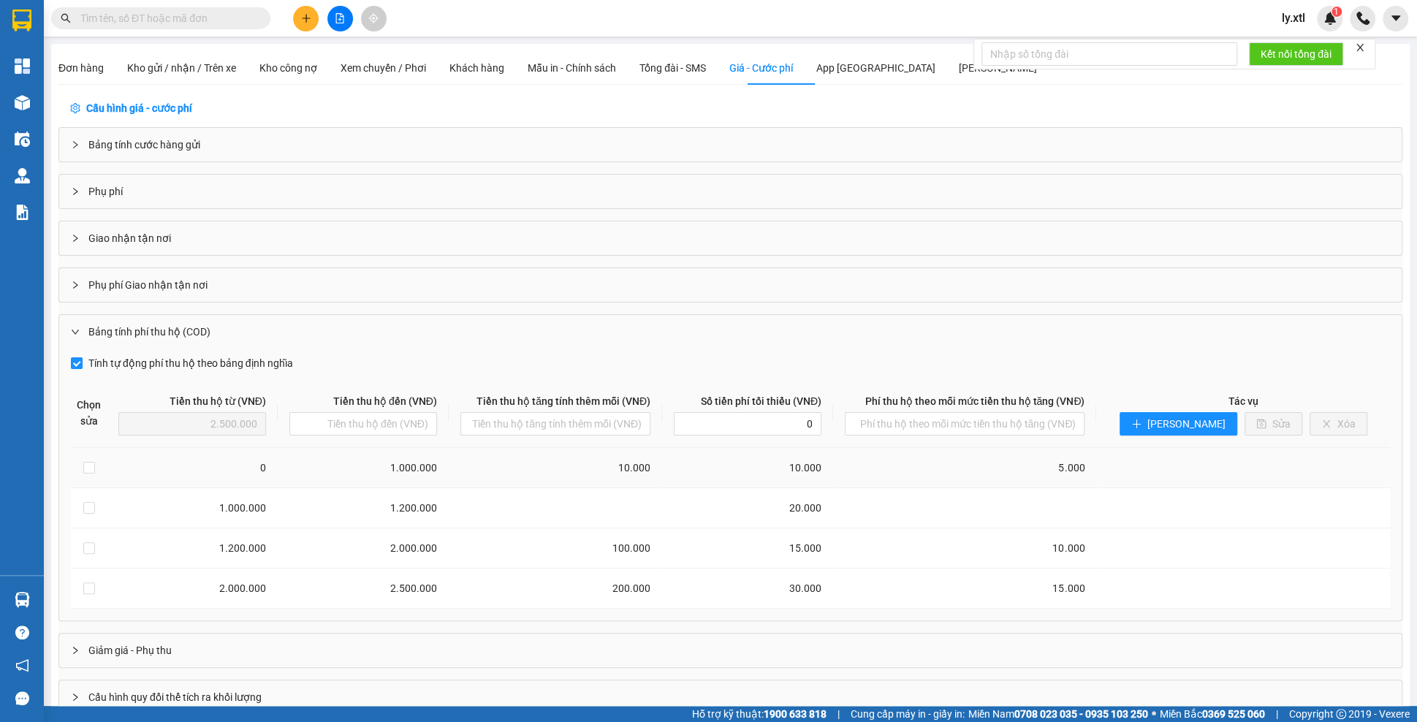
scroll to position [31, 0]
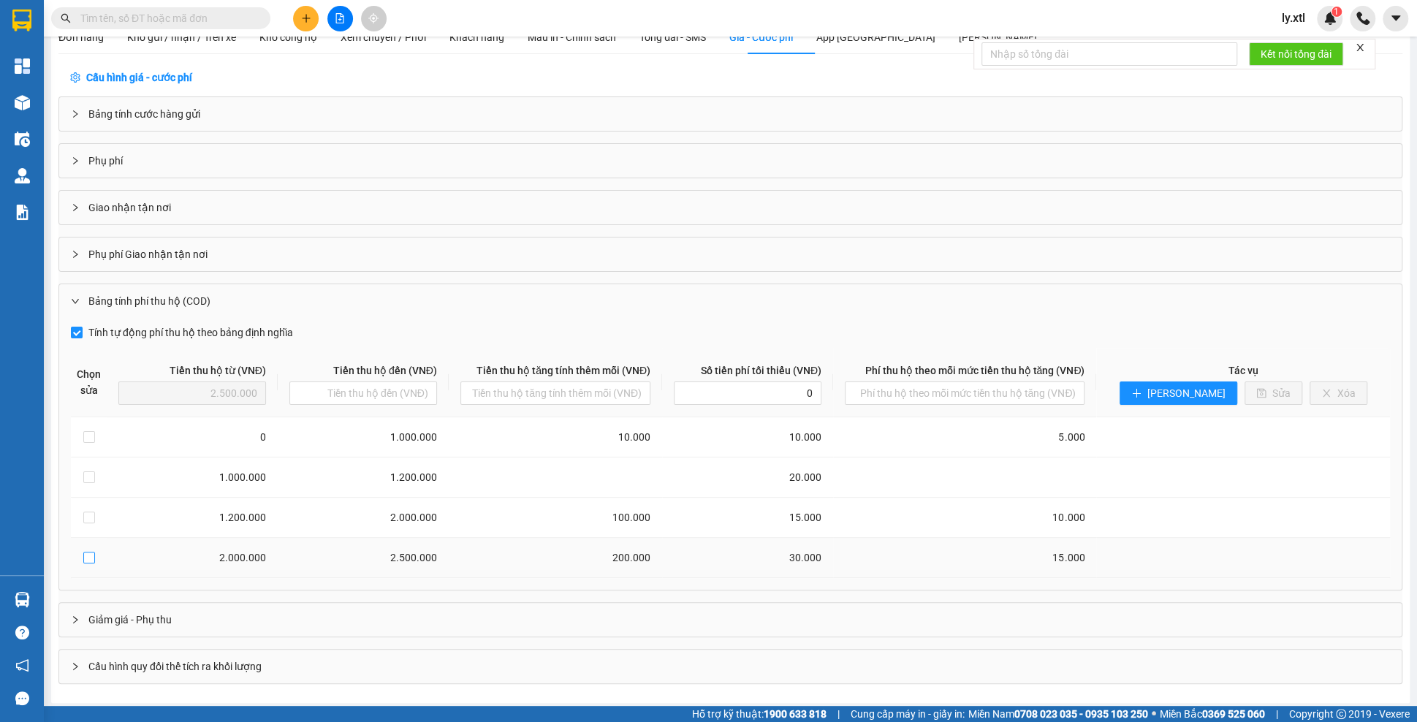
click at [92, 561] on label at bounding box center [89, 558] width 12 height 16
click at [92, 561] on input "checkbox" at bounding box center [89, 558] width 12 height 12
checkbox input "true"
type input "2.000.000"
type input "2.500.000"
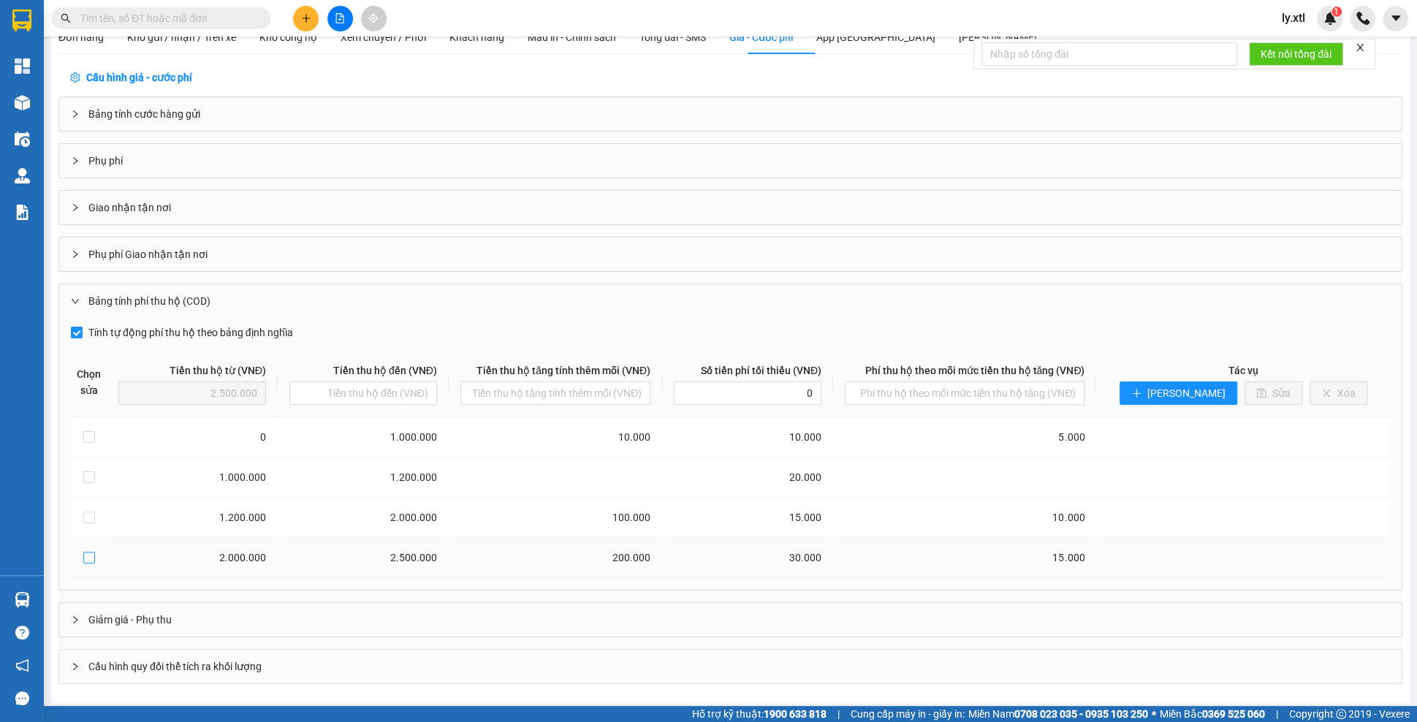
type input "200.000"
type input "30.000"
type input "15.000"
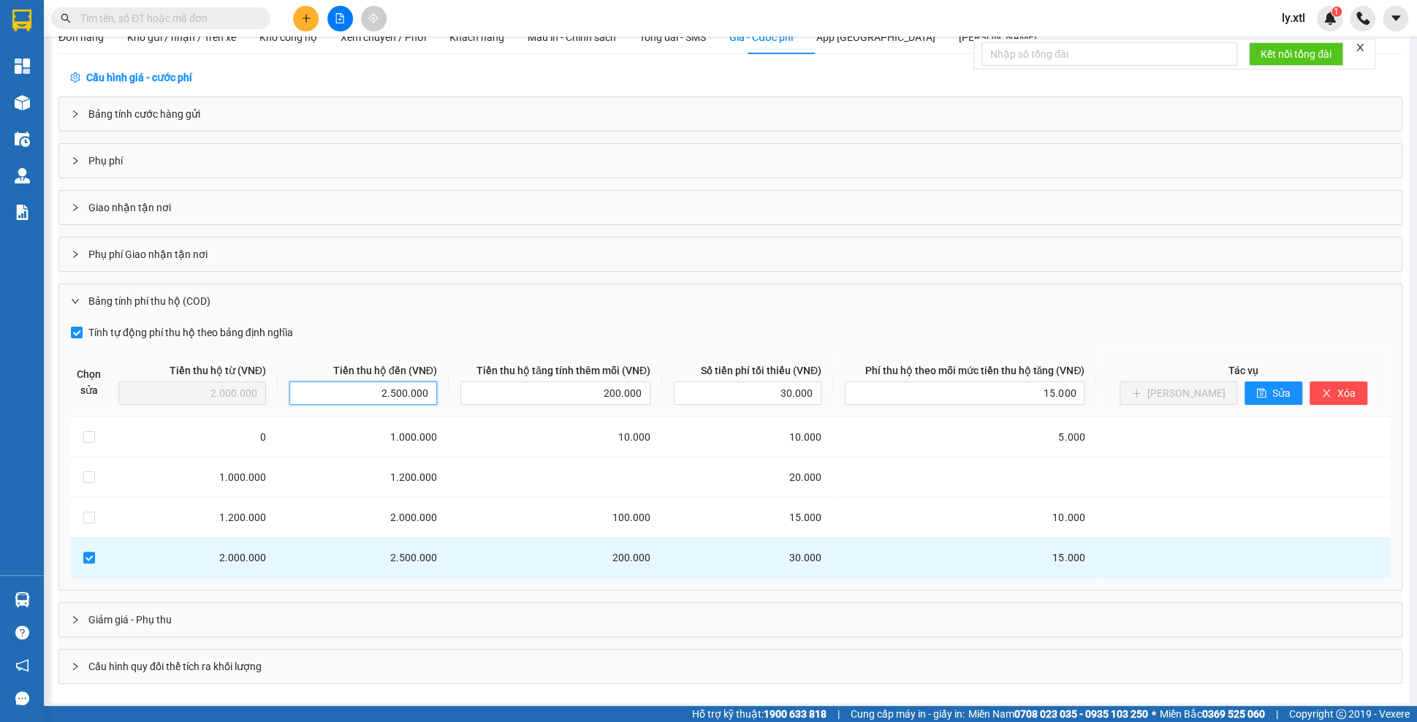
click at [415, 387] on input "2.500.000" at bounding box center [363, 392] width 148 height 23
type input "2.800.000"
click at [593, 390] on input "200.000" at bounding box center [555, 392] width 190 height 23
type input "150.000"
click at [662, 348] on th "Tiền thu hộ tăng tính thêm mỗi (VNĐ) 150.000" at bounding box center [555, 382] width 213 height 69
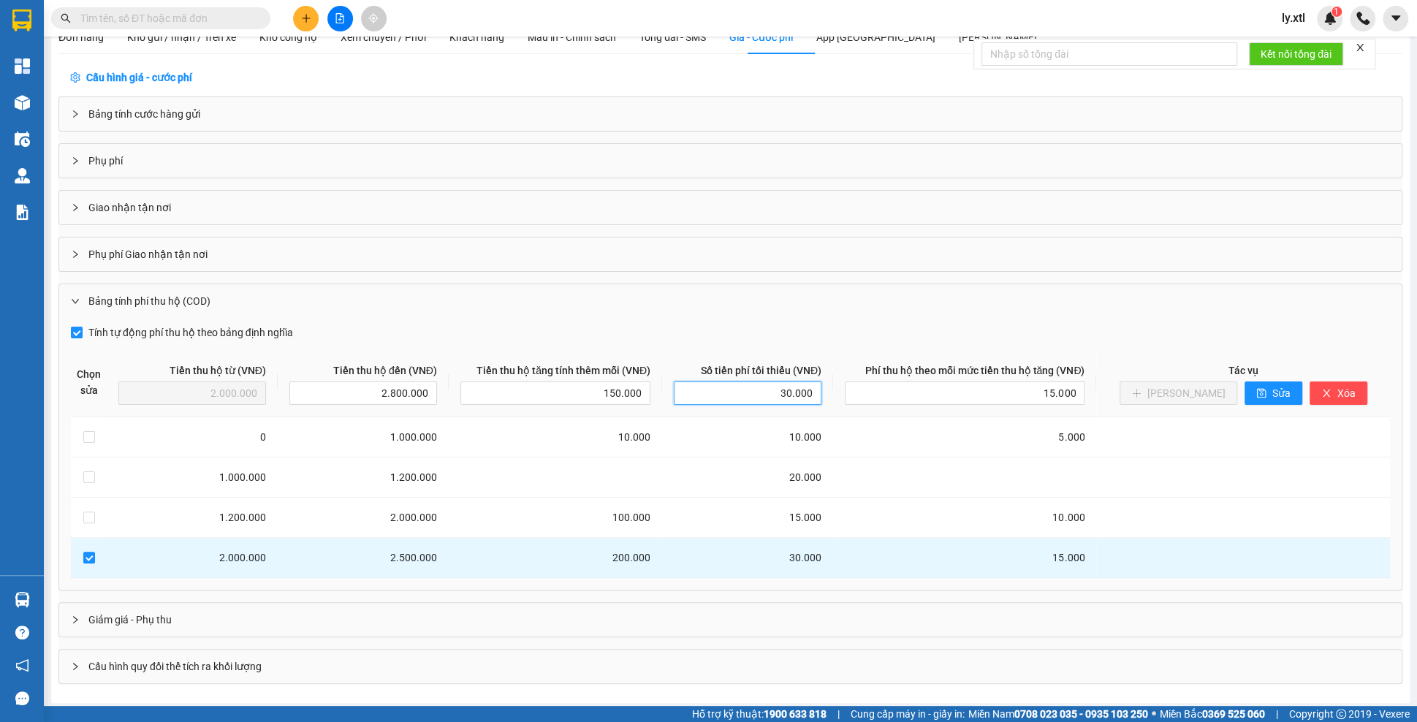
click at [779, 387] on input "30.000" at bounding box center [748, 392] width 148 height 23
type input "25.000"
click at [821, 348] on th "Số tiền phí tối thiểu (VNĐ) 25.000" at bounding box center [747, 382] width 171 height 69
click at [1084, 396] on input "15.000" at bounding box center [965, 392] width 240 height 23
type input "20.000"
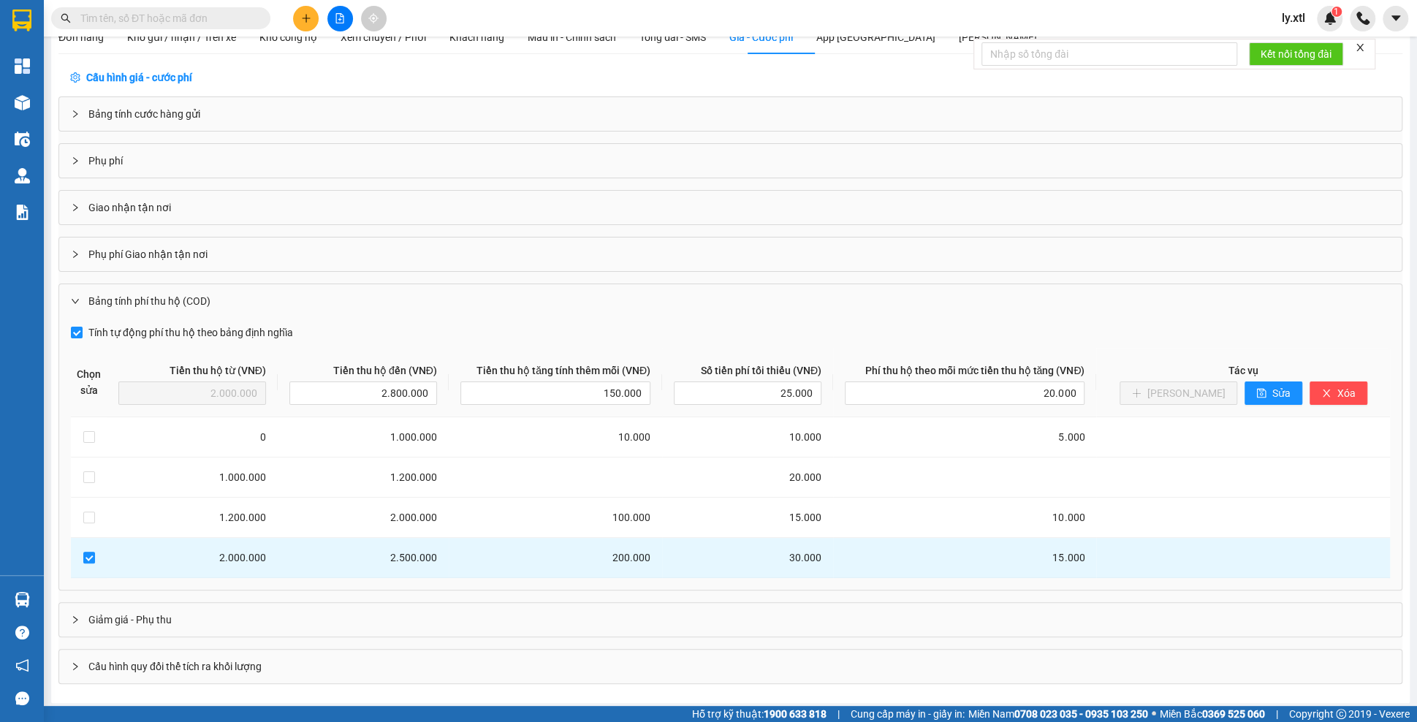
click at [1218, 343] on div "Tính tự động phí thu hộ theo bảng định nghĩa Chọn sửa Tiền thu hộ từ (VNĐ) 2.00…" at bounding box center [730, 449] width 1319 height 257
click at [1264, 388] on button "Sửa" at bounding box center [1274, 392] width 58 height 23
type input "2.800.000"
type input "0"
checkbox input "false"
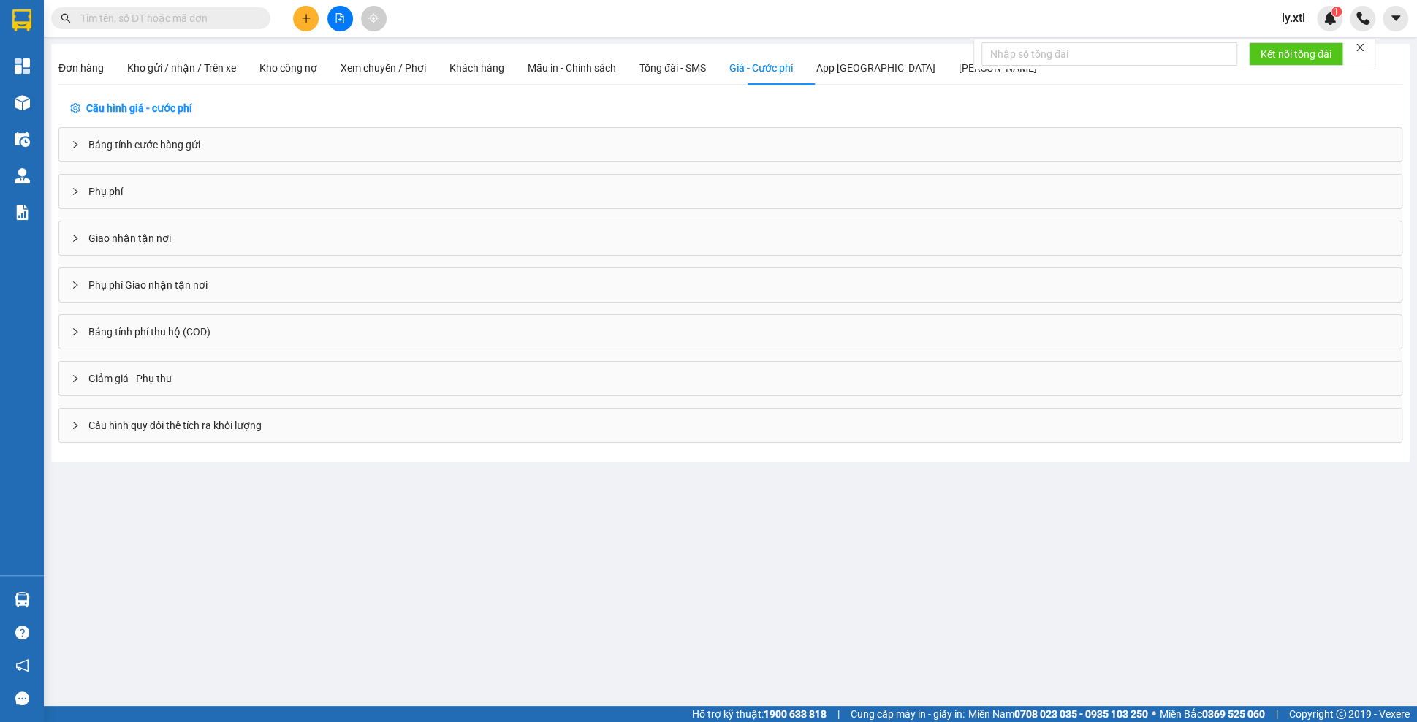
click at [200, 327] on div "Bảng tính phí thu hộ (COD)" at bounding box center [730, 332] width 1342 height 34
click at [153, 339] on div "Bảng tính phí thu hộ (COD)" at bounding box center [730, 332] width 1342 height 34
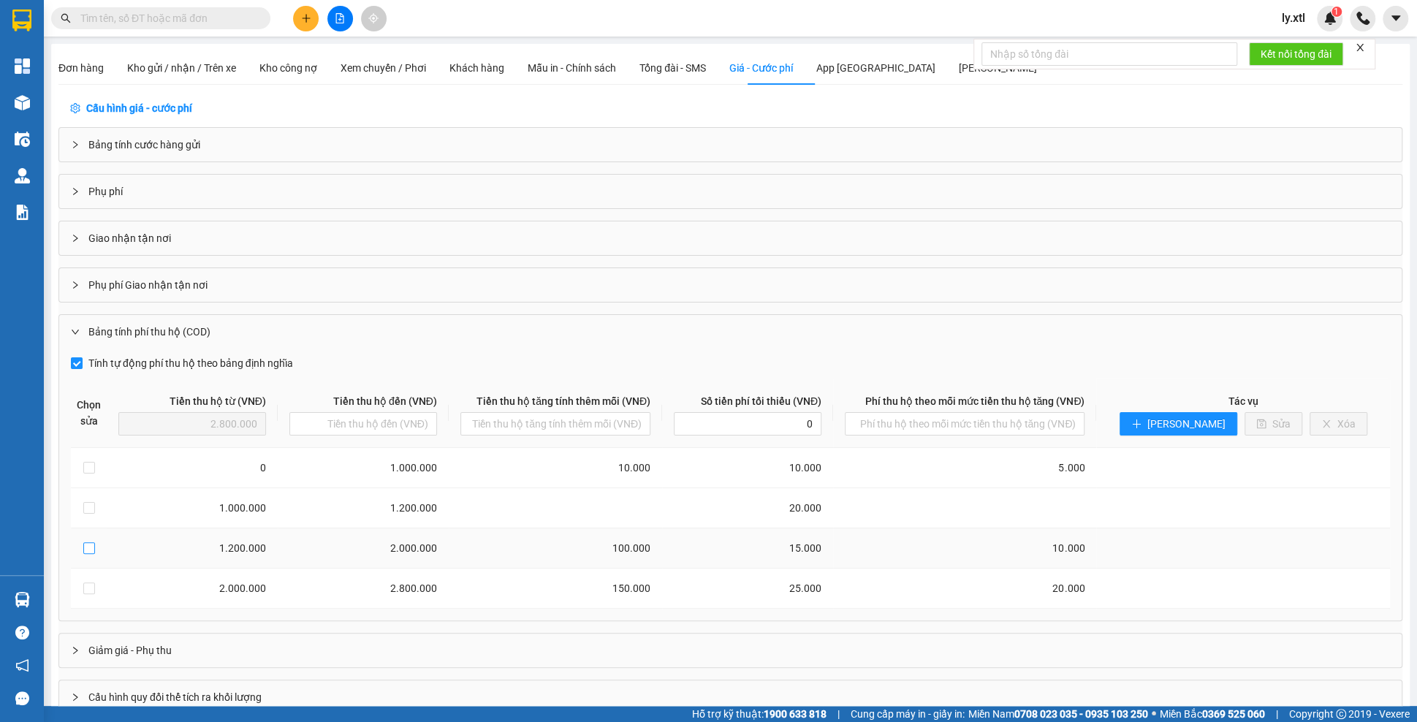
click at [92, 544] on input "checkbox" at bounding box center [89, 548] width 12 height 12
checkbox input "true"
type input "1.200.000"
type input "2.000.000"
type input "100.000"
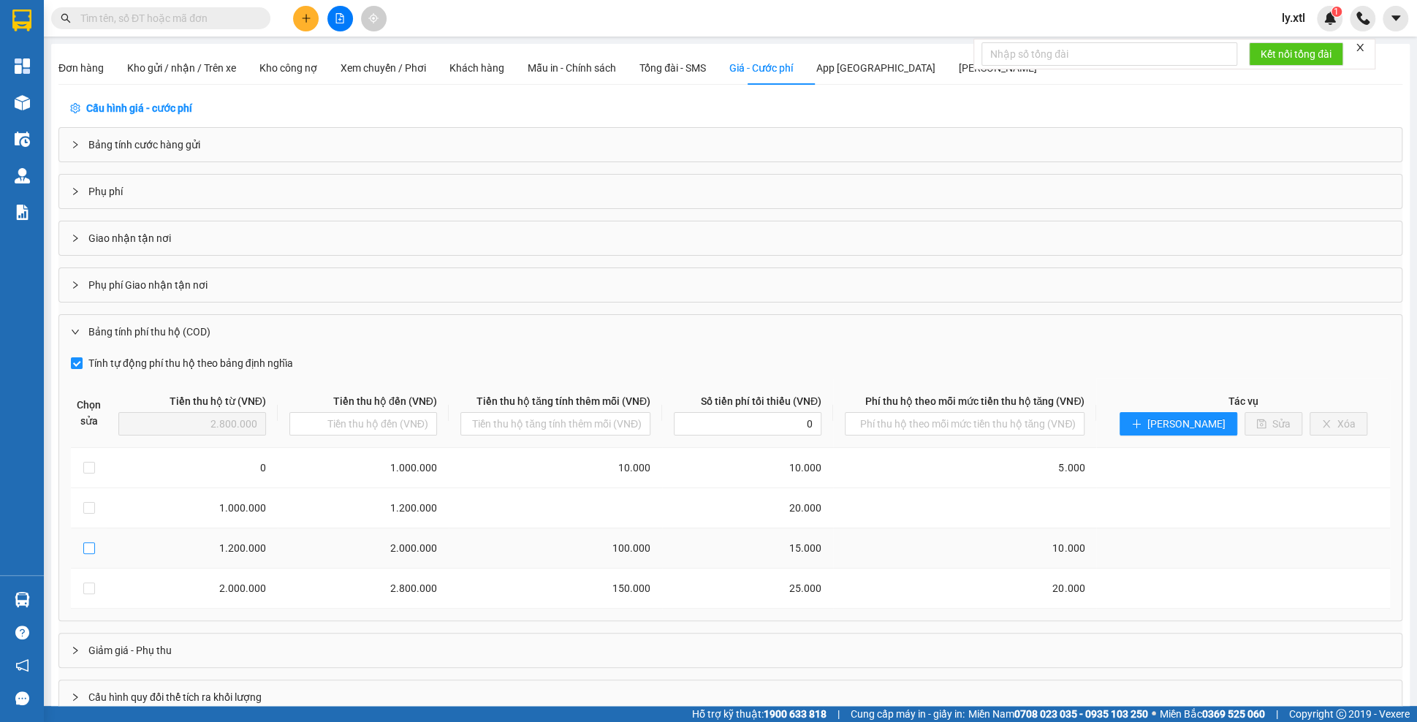
type input "15.000"
type input "10.000"
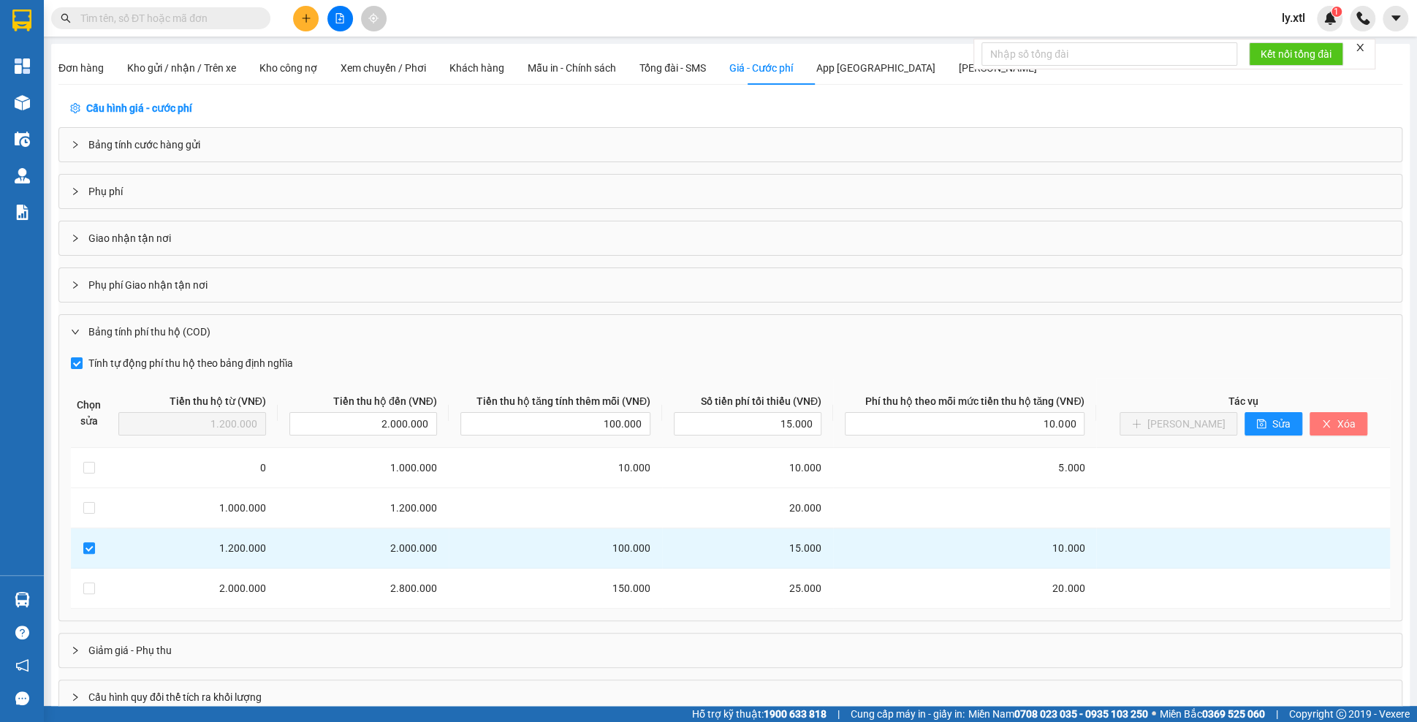
click at [1347, 421] on button "Xóa" at bounding box center [1339, 423] width 58 height 23
type input "0"
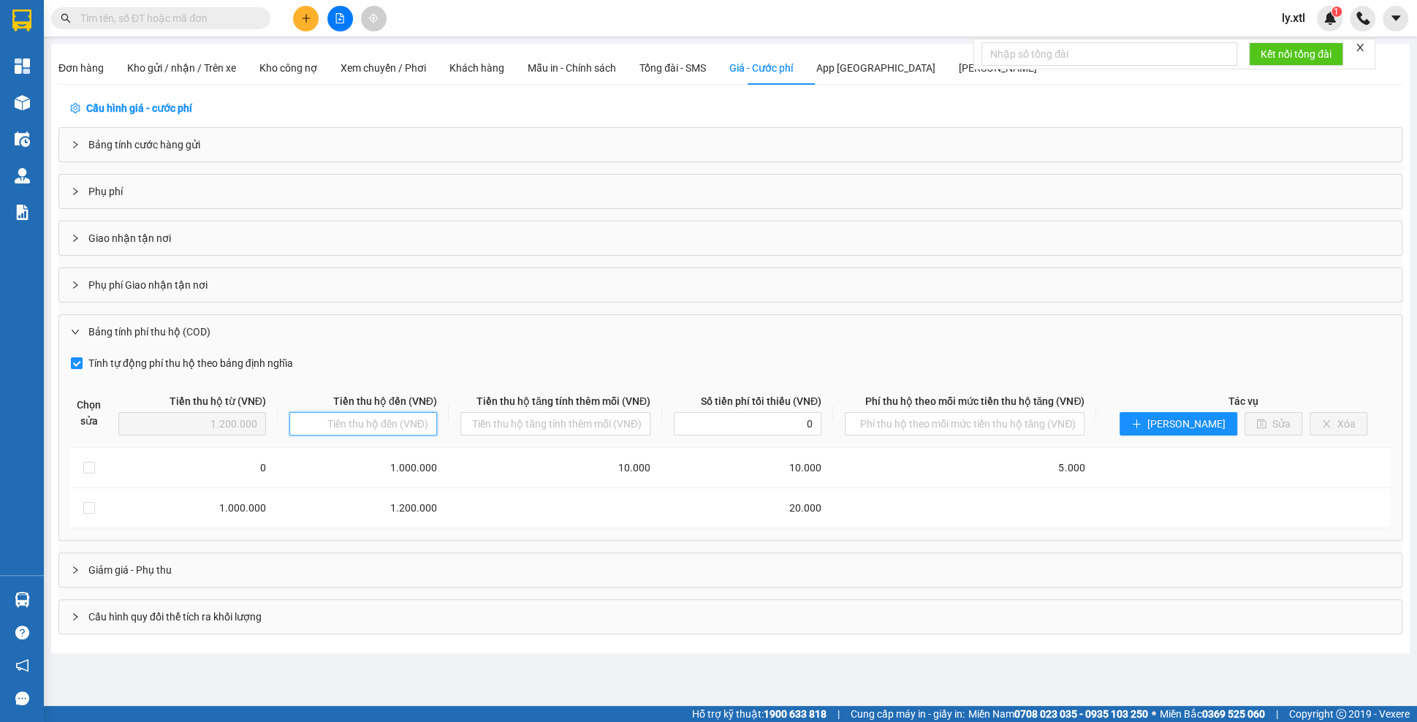
click at [404, 425] on input "text" at bounding box center [363, 423] width 148 height 23
type input "2.000.000"
click at [583, 417] on input "text" at bounding box center [555, 423] width 190 height 23
type input "15.000"
click at [668, 355] on div "Tính tự động phí thu hộ theo bảng định nghĩa" at bounding box center [401, 363] width 660 height 16
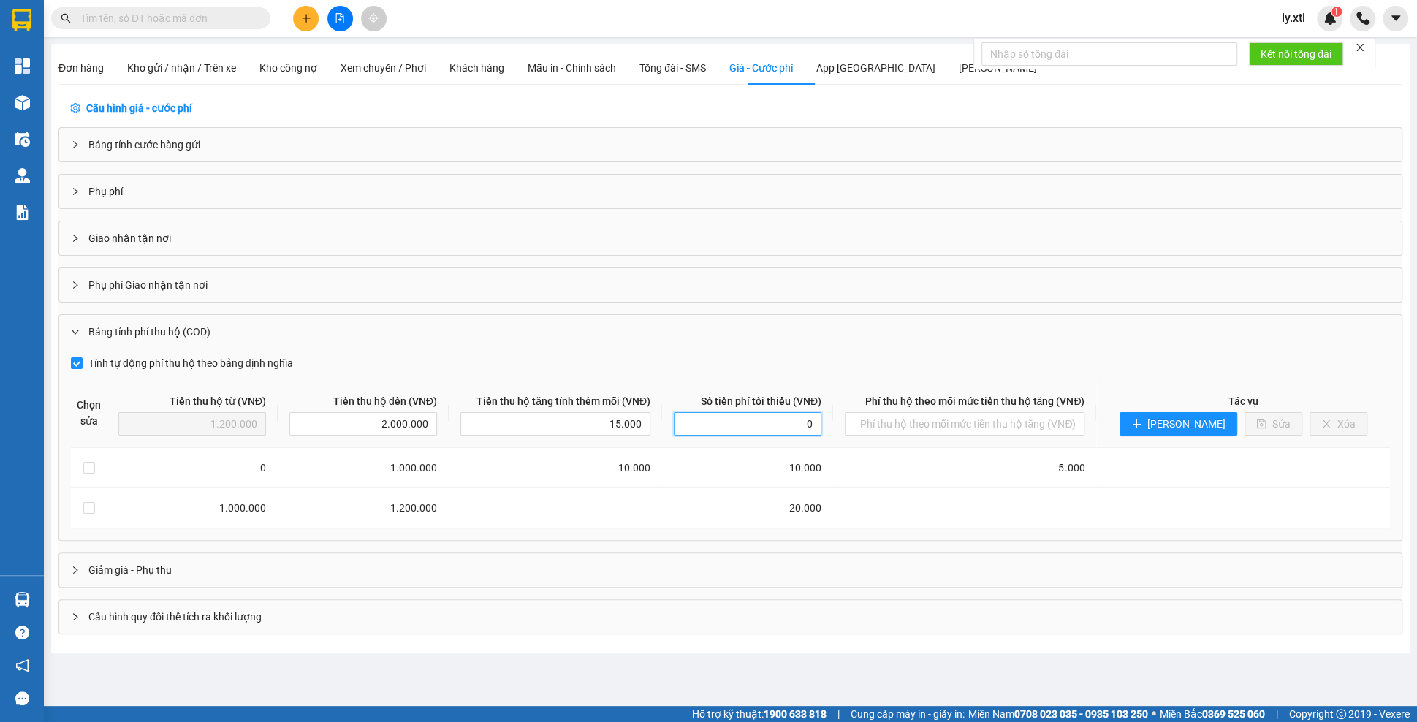
click at [764, 416] on input "0" at bounding box center [748, 423] width 148 height 23
click at [767, 417] on input "0" at bounding box center [748, 423] width 148 height 23
click at [768, 417] on input "0" at bounding box center [748, 423] width 148 height 23
type input "25.000"
click at [898, 546] on div "Bảng tính cước hàng gửi Phụ phí Giao nhận tận nơi Phụ phí Giao nhận tận nơi Bản…" at bounding box center [730, 380] width 1344 height 507
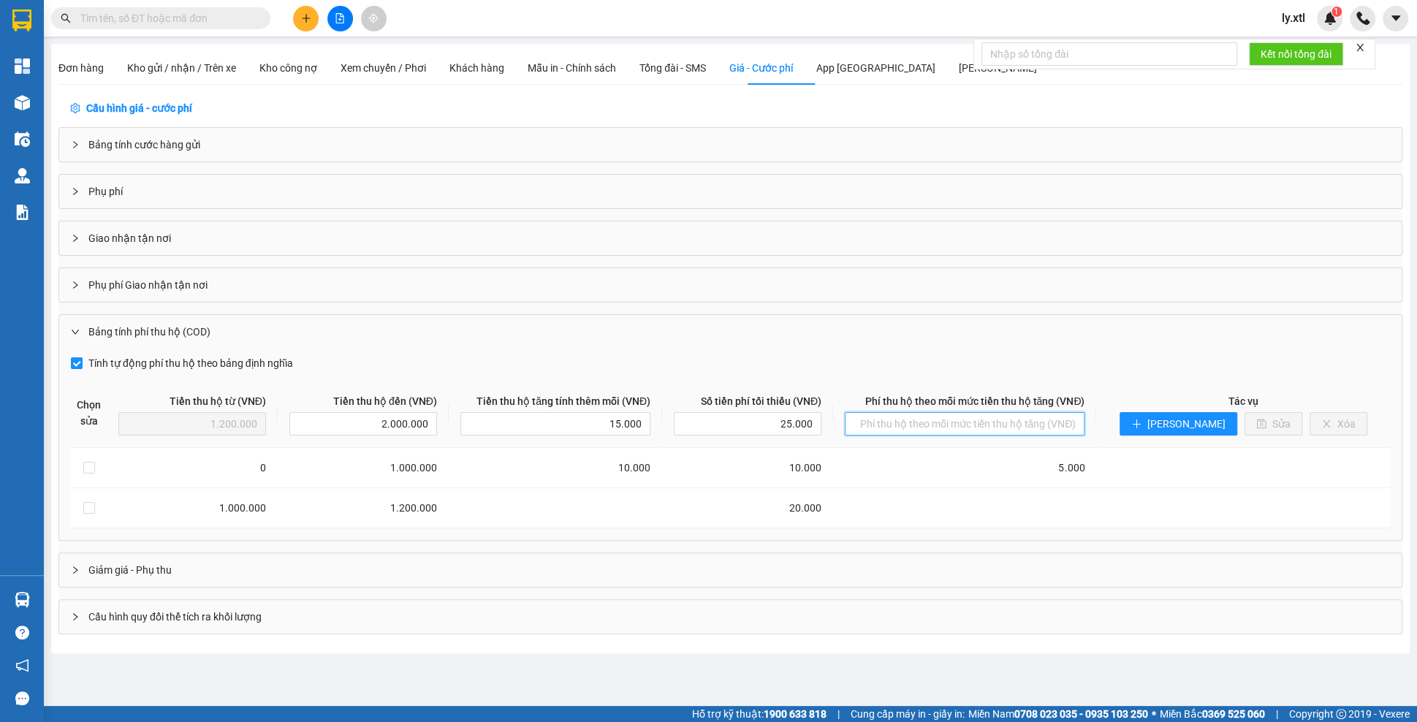
click at [995, 431] on input "text" at bounding box center [965, 423] width 240 height 23
type input "30.000"
click at [1065, 334] on div "Bảng tính phí thu hộ (COD)" at bounding box center [730, 332] width 1342 height 34
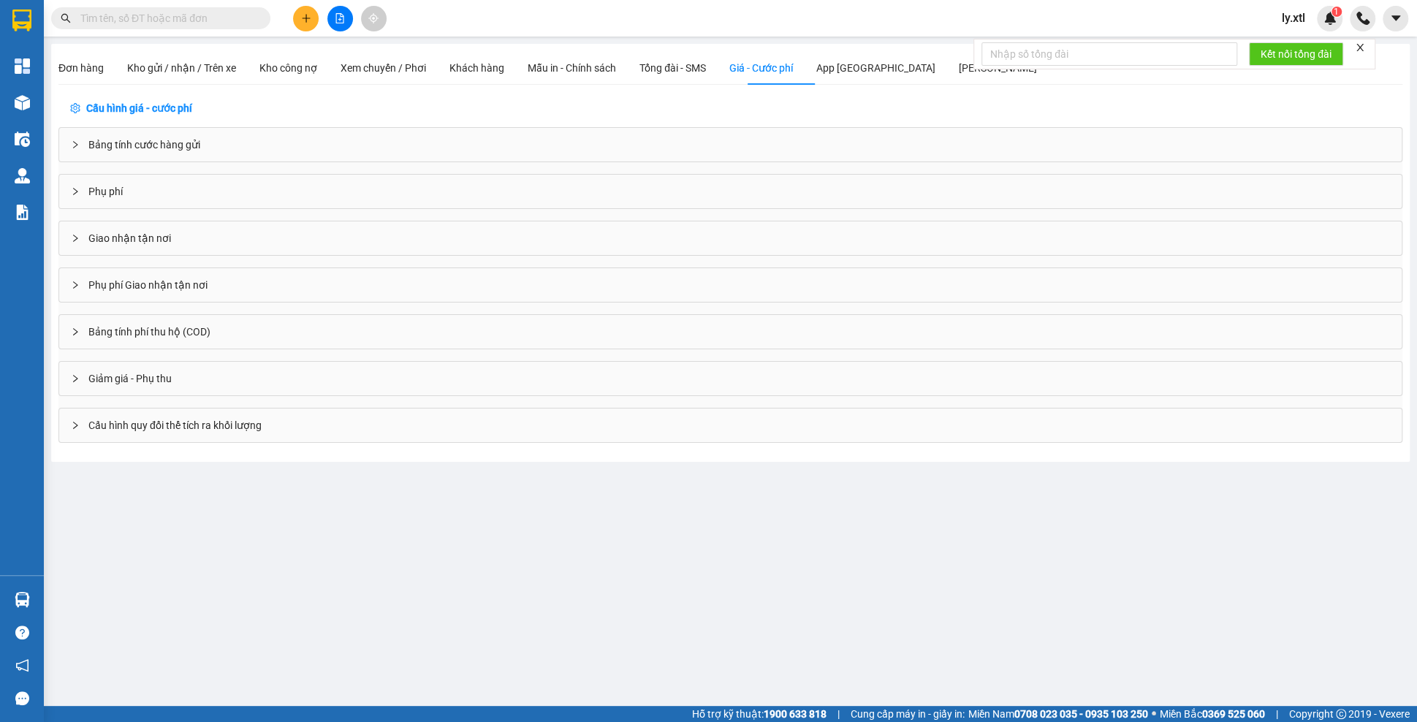
click at [384, 328] on div "Bảng tính phí thu hộ (COD)" at bounding box center [730, 332] width 1342 height 34
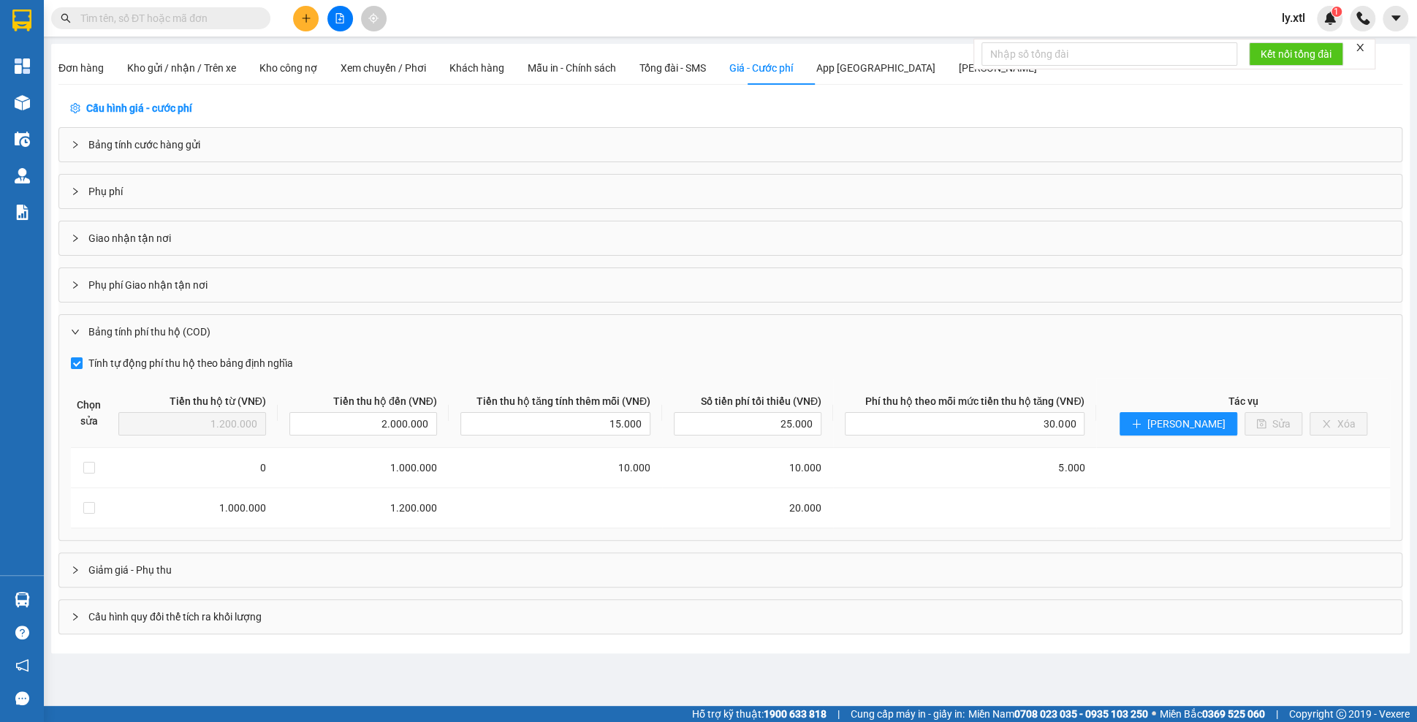
click at [1201, 433] on th "Tác vụ Lưu Sửa Xóa" at bounding box center [1243, 413] width 294 height 69
click at [1201, 426] on button "[PERSON_NAME]" at bounding box center [1179, 423] width 118 height 23
type input "2.000.000"
type input "0"
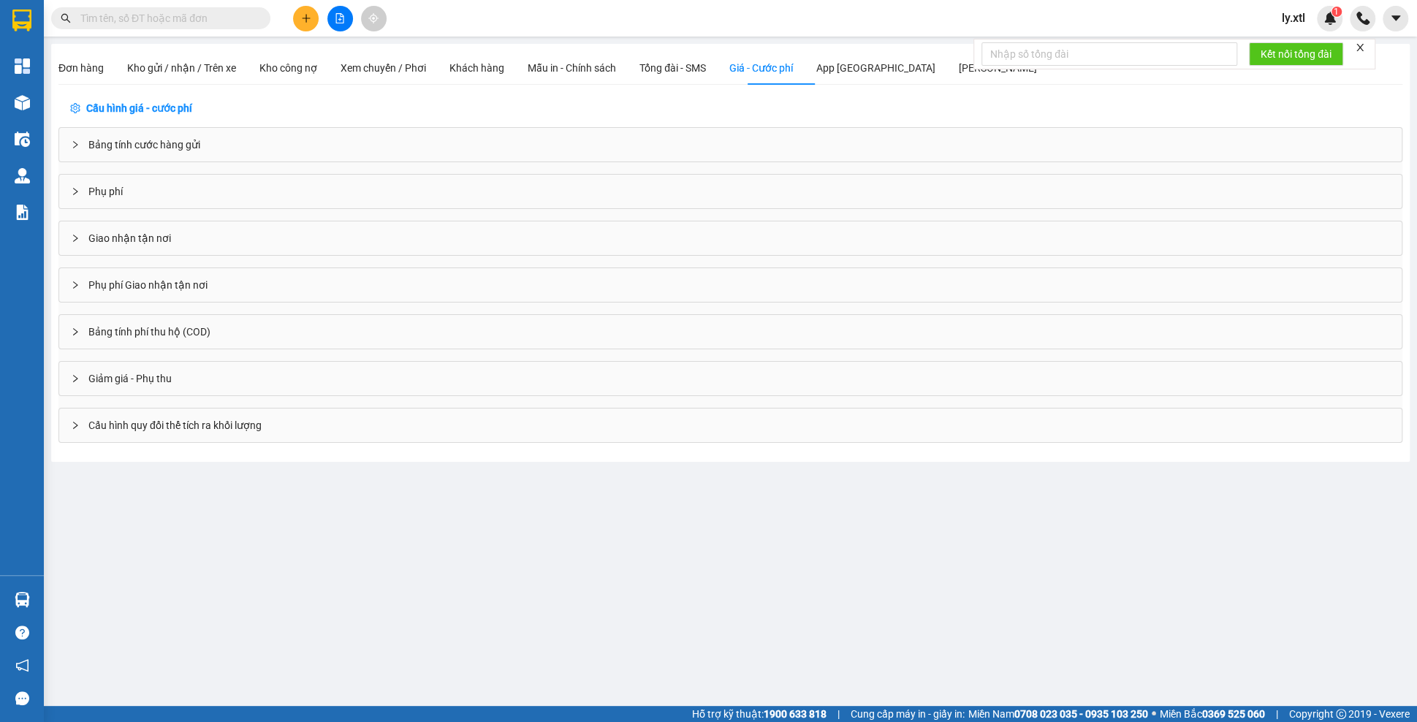
click at [148, 336] on div "Bảng tính phí thu hộ (COD)" at bounding box center [730, 332] width 1342 height 34
click at [235, 317] on div "Bảng tính phí thu hộ (COD)" at bounding box center [730, 332] width 1342 height 34
click at [242, 336] on div "Bảng tính phí thu hộ (COD)" at bounding box center [730, 332] width 1342 height 34
click at [212, 338] on div "Bảng tính phí thu hộ (COD)" at bounding box center [730, 332] width 1342 height 34
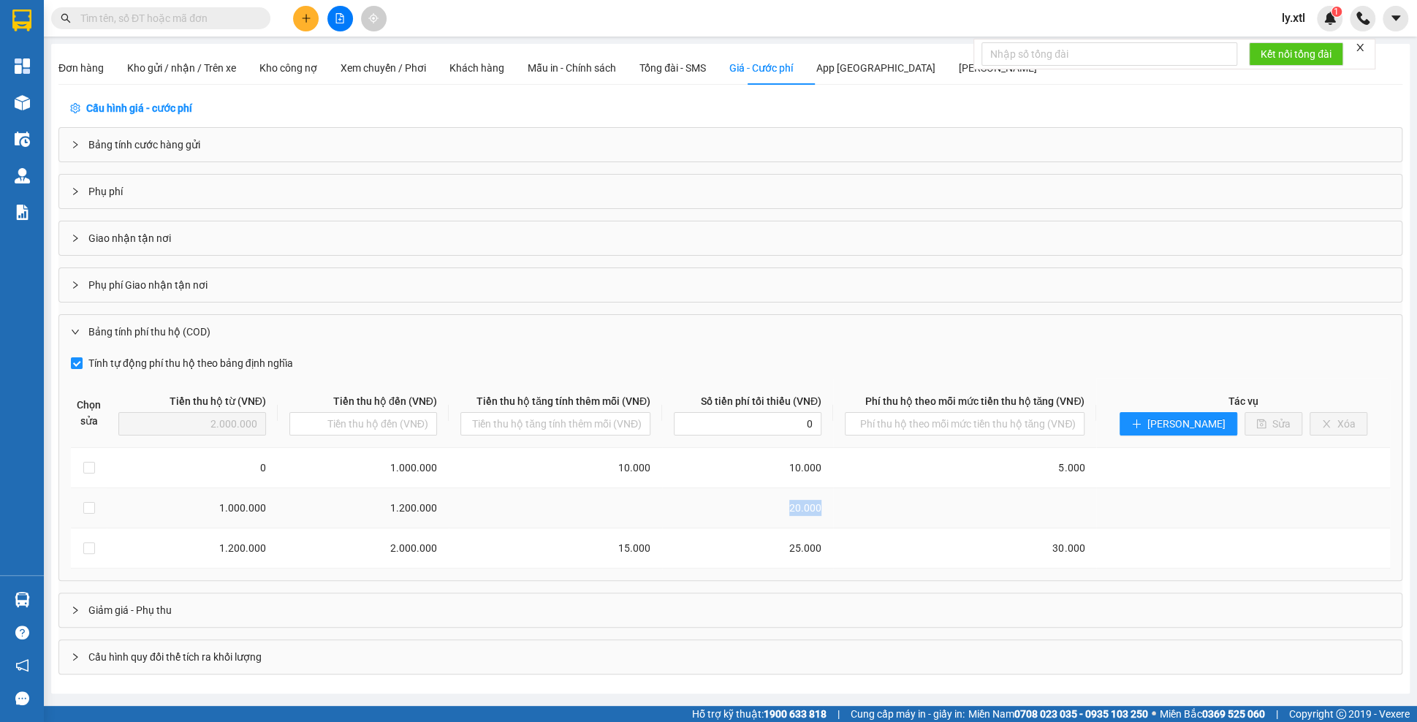
drag, startPoint x: 802, startPoint y: 502, endPoint x: 891, endPoint y: 507, distance: 89.3
click at [891, 507] on tr "1.000.000 1.200.000 20.000" at bounding box center [730, 508] width 1319 height 40
click at [83, 463] on input "checkbox" at bounding box center [89, 468] width 12 height 12
checkbox input "true"
type input "0"
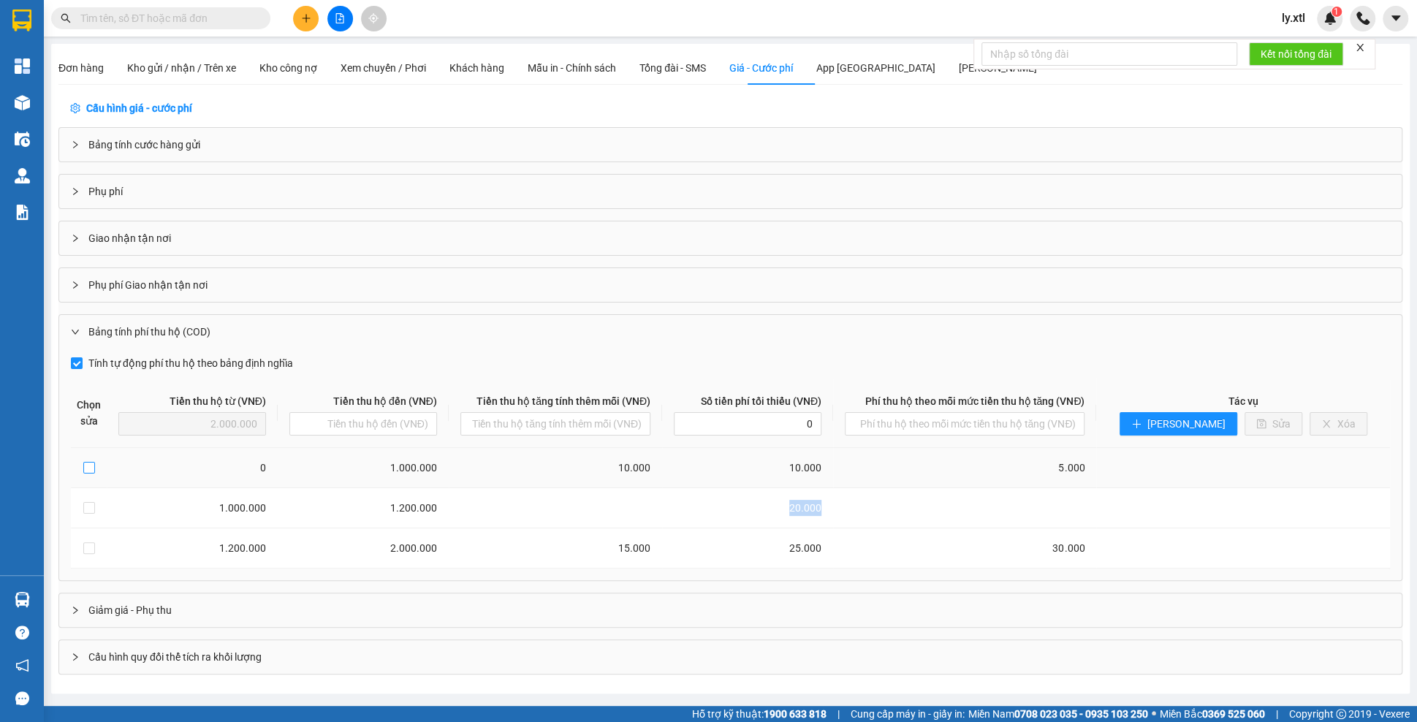
type input "1.000.000"
type input "10.000"
type input "5.000"
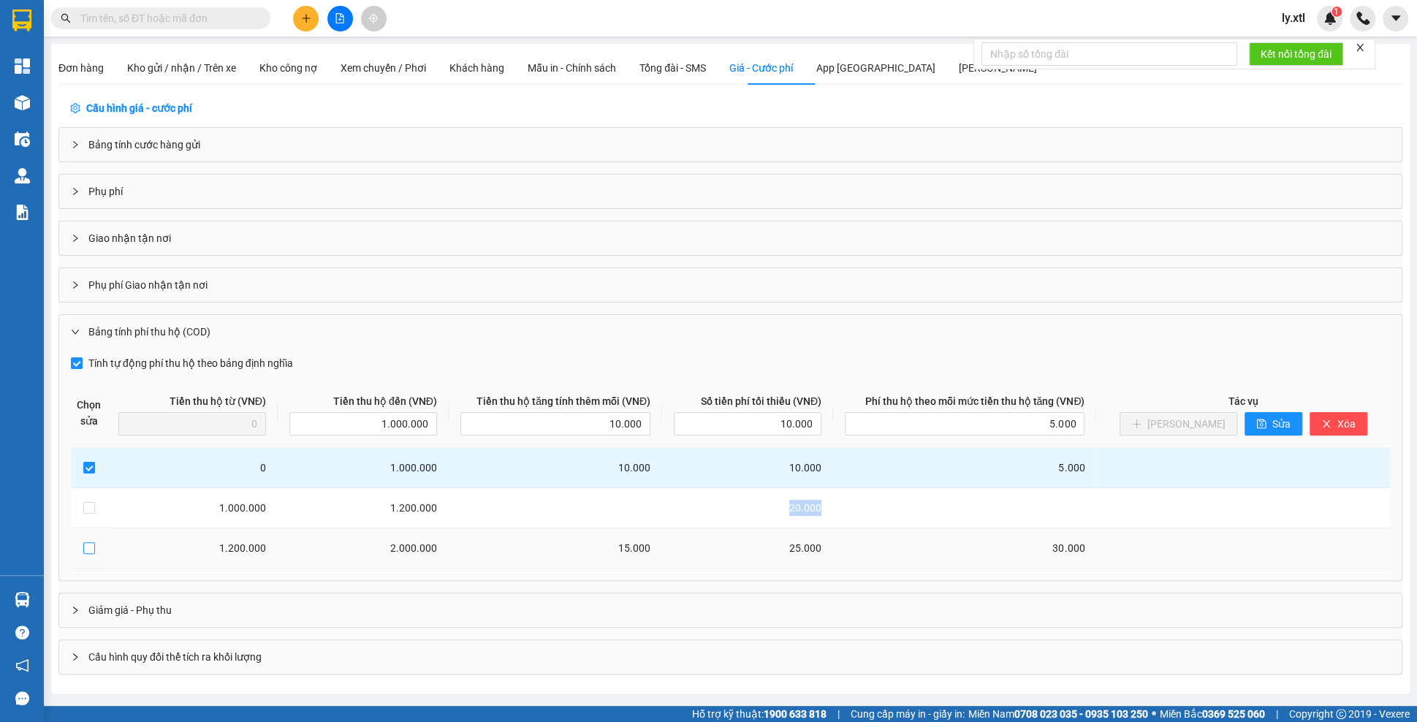
click at [87, 547] on input "checkbox" at bounding box center [89, 548] width 12 height 12
checkbox input "true"
type input "1.200.000"
type input "2.000.000"
type input "15.000"
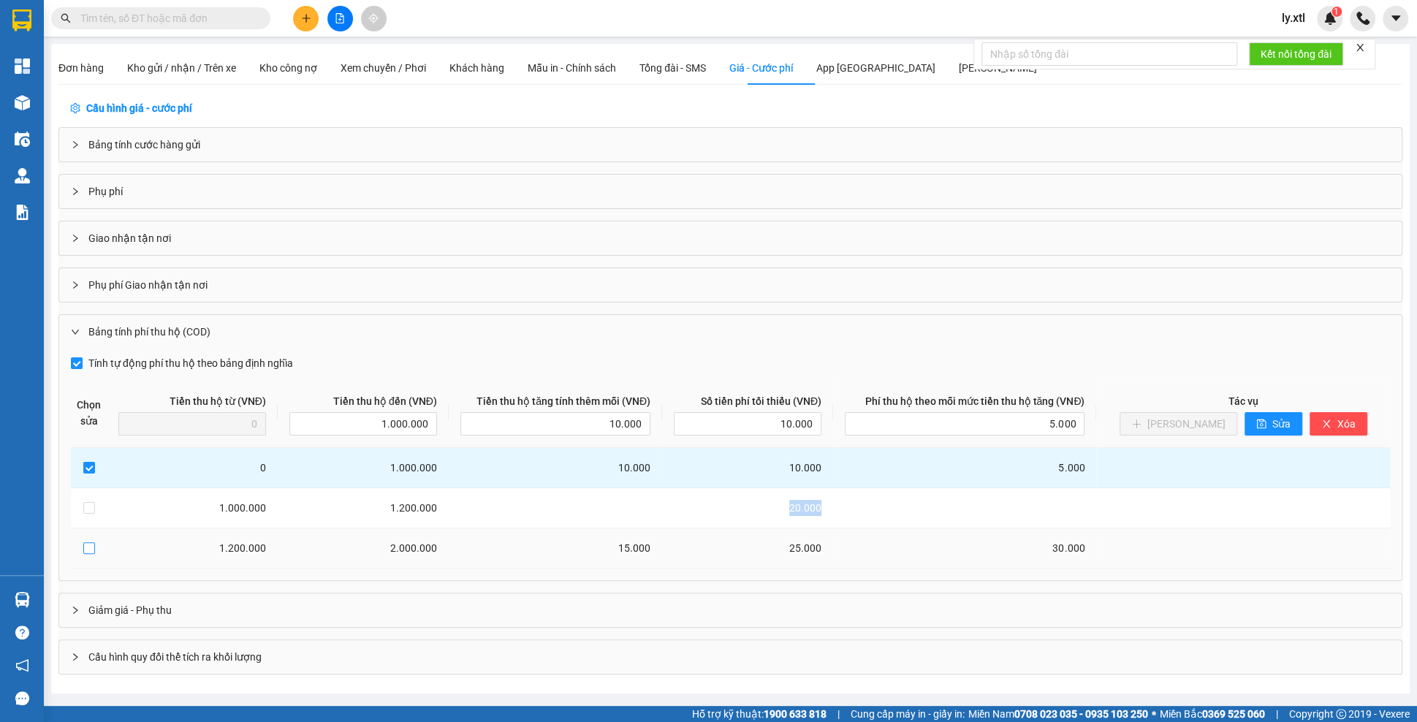
type input "25.000"
type input "30.000"
checkbox input "false"
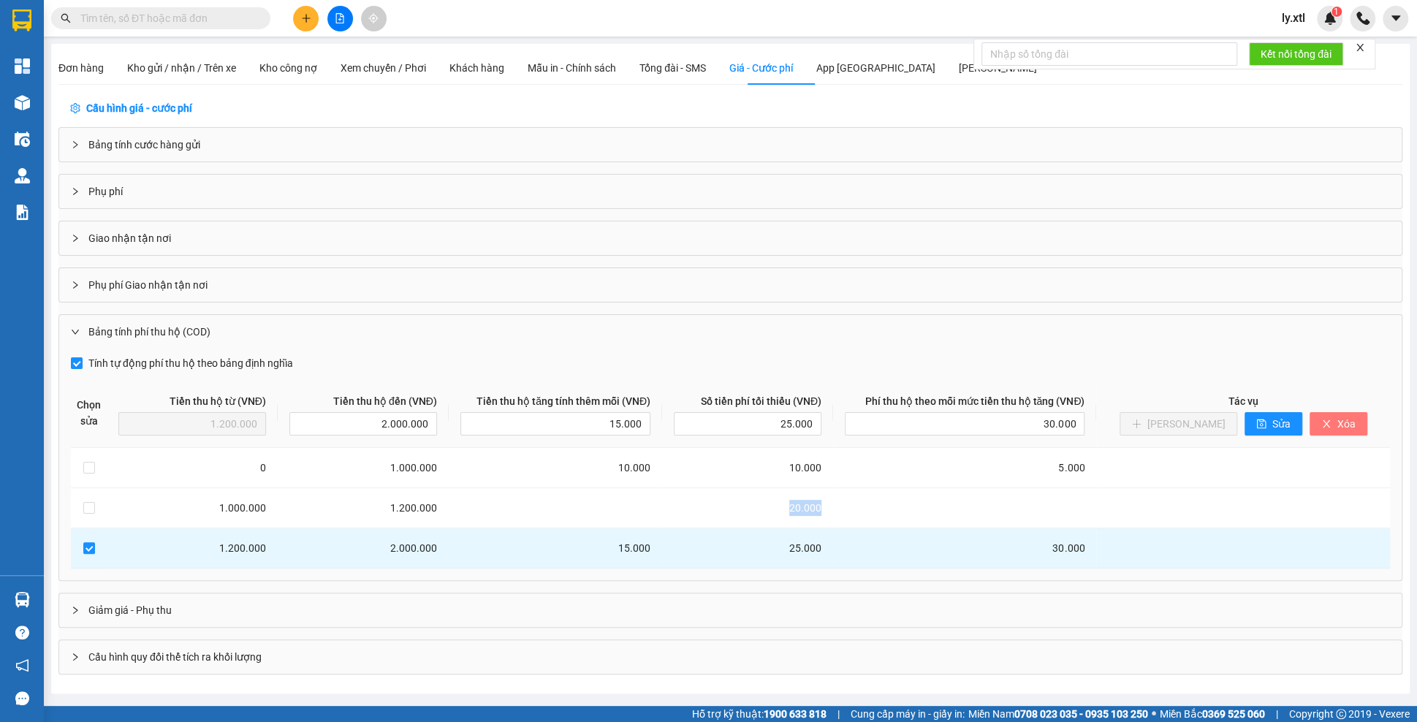
click at [1337, 426] on span "Xóa" at bounding box center [1346, 424] width 18 height 16
type input "0"
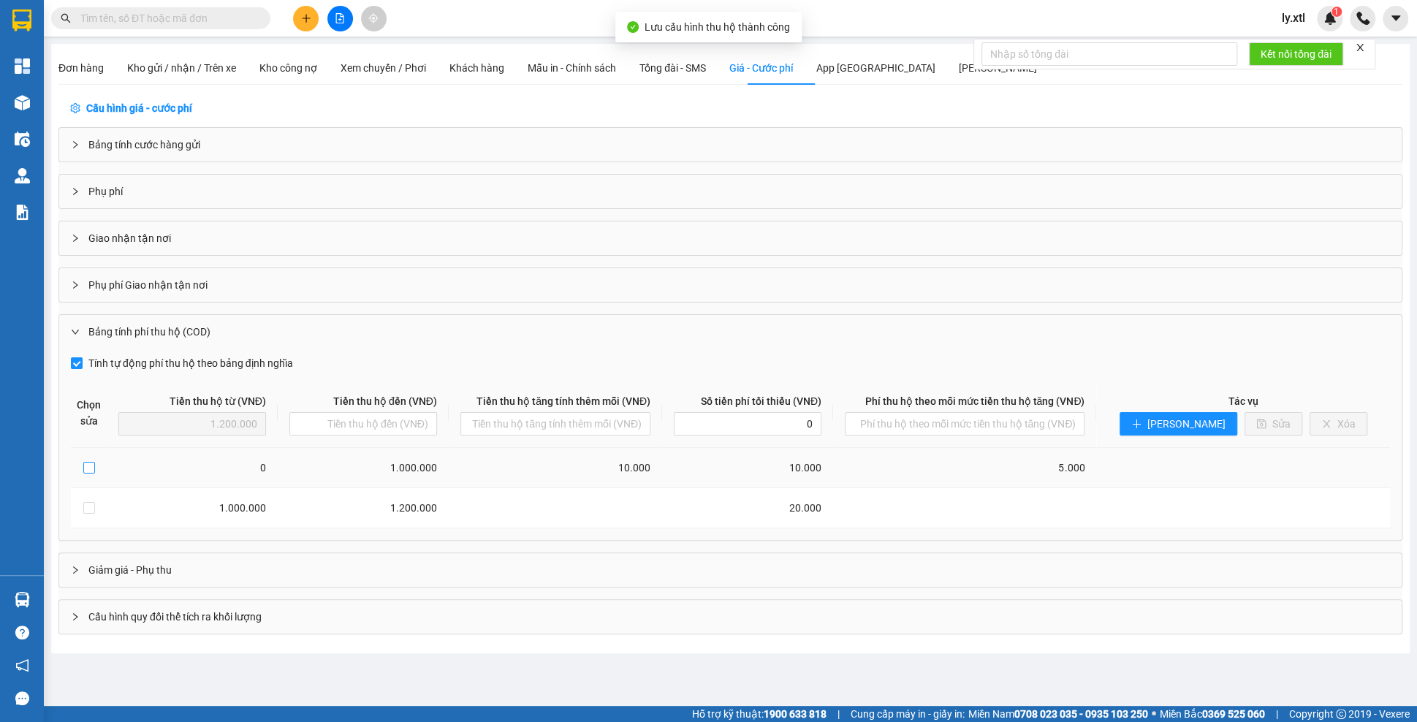
click at [86, 468] on input "checkbox" at bounding box center [89, 468] width 12 height 12
checkbox input "true"
type input "0"
type input "1.000.000"
type input "10.000"
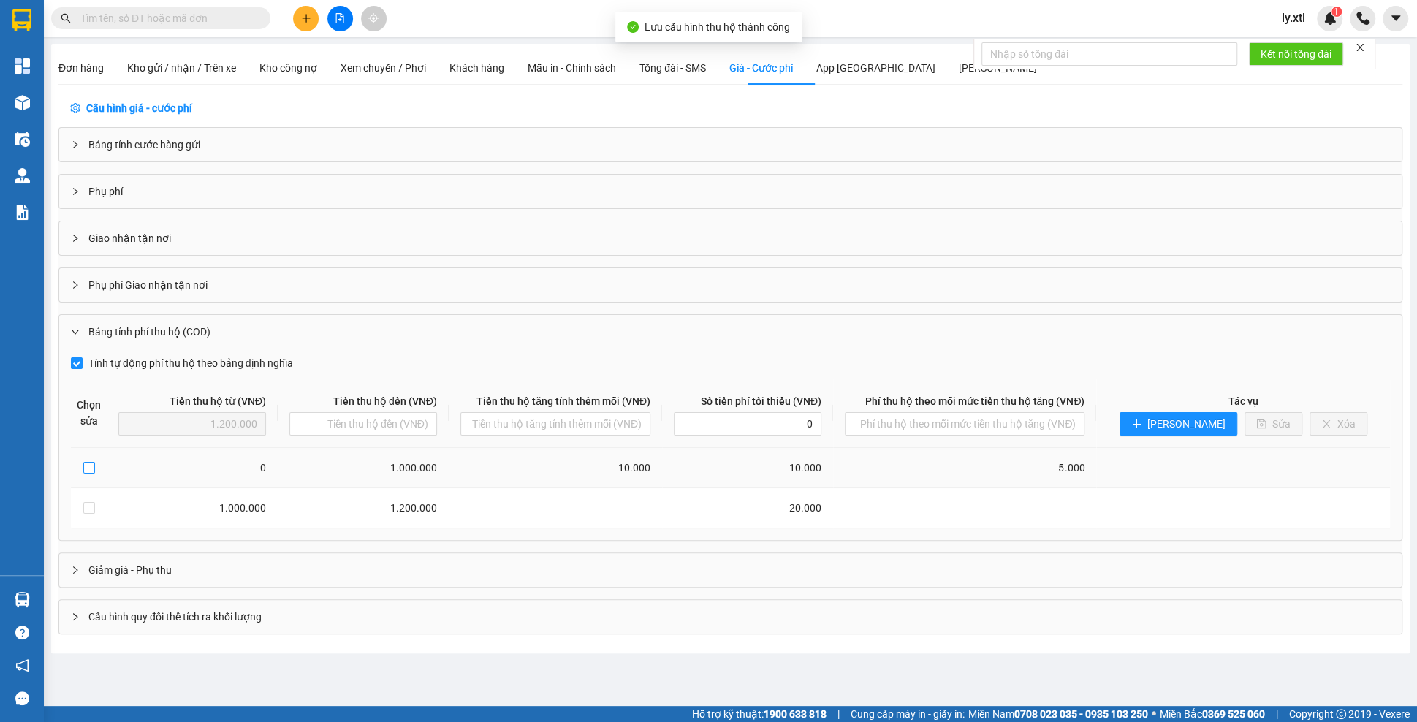
type input "10.000"
type input "5.000"
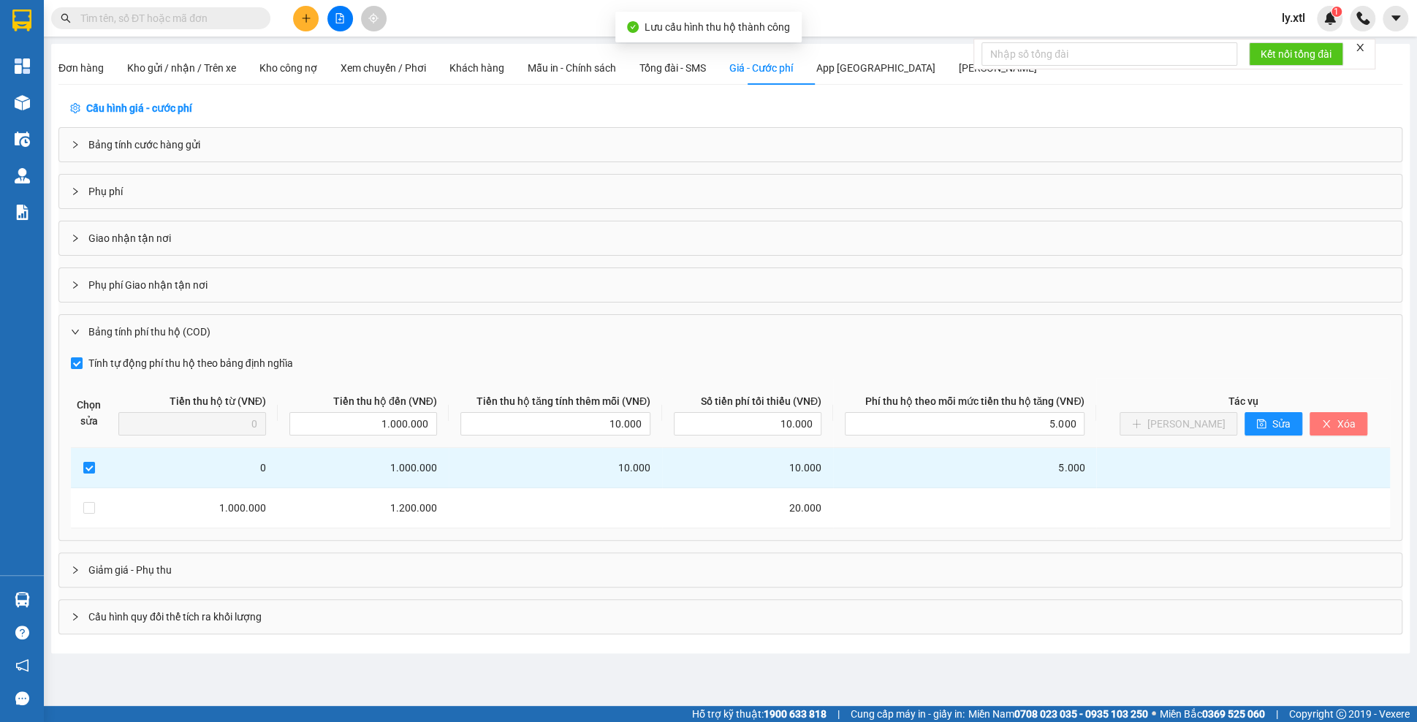
click at [1313, 432] on button "Xóa" at bounding box center [1339, 423] width 58 height 23
type input "0"
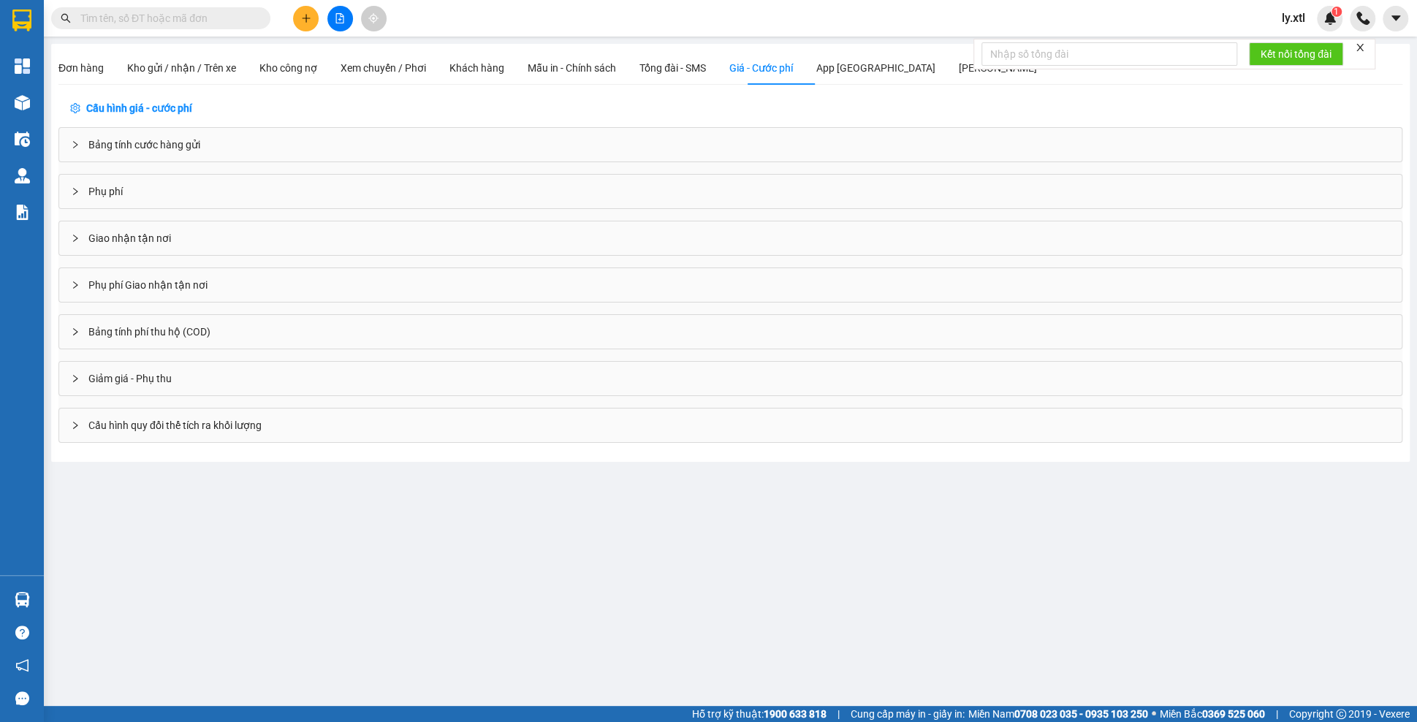
click at [167, 328] on div "Bảng tính phí thu hộ (COD)" at bounding box center [730, 332] width 1342 height 34
click at [170, 323] on div "Bảng tính phí thu hộ (COD)" at bounding box center [730, 332] width 1342 height 34
